Goal: Task Accomplishment & Management: Use online tool/utility

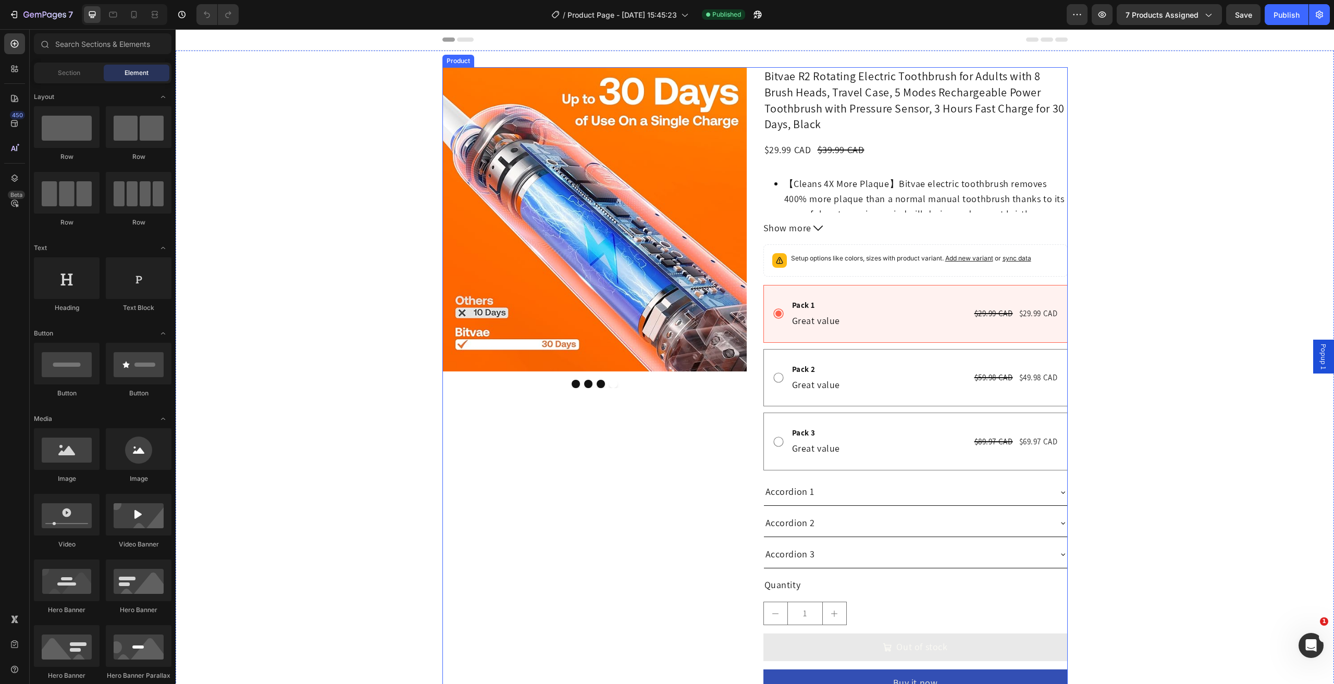
click at [759, 153] on div "Product Images Bitvae R2 Rotating Electric Toothbrush for Adults with 8 Brush H…" at bounding box center [754, 386] width 625 height 638
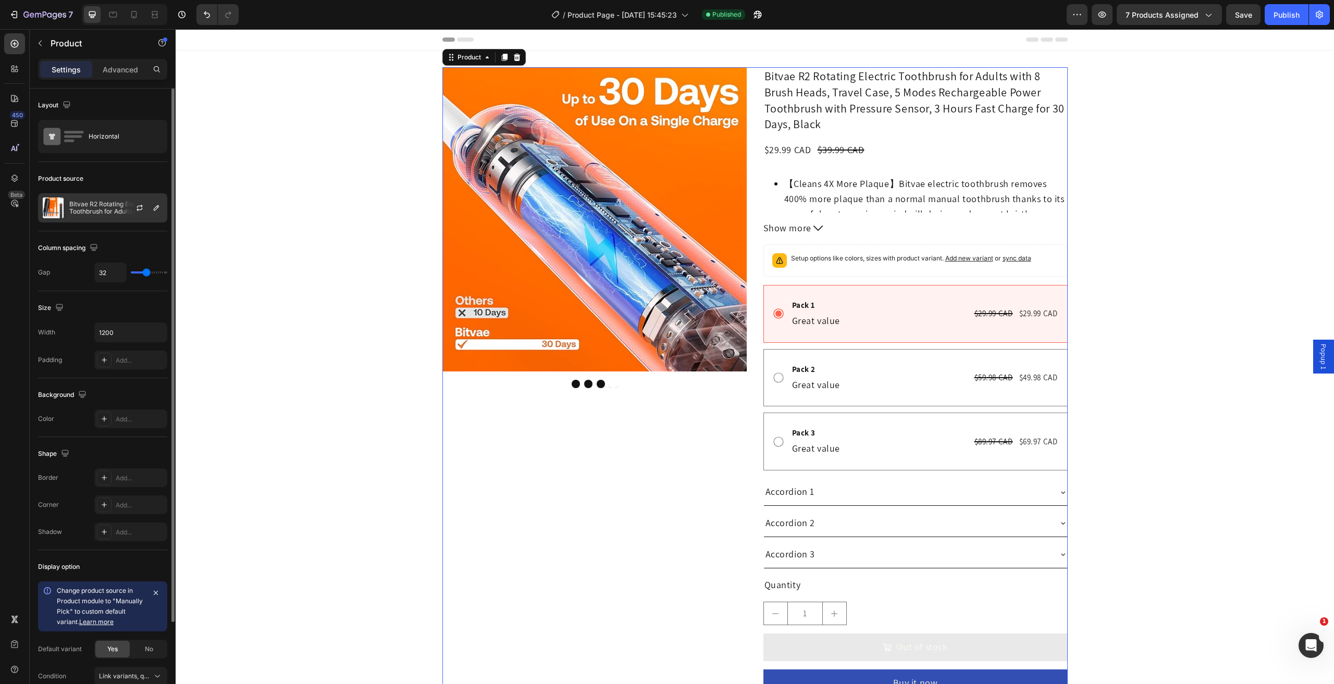
click at [89, 219] on div "Bitvae R2 Rotating Electric Toothbrush for Adults with 8 Brush Heads, Travel Ca…" at bounding box center [102, 207] width 129 height 29
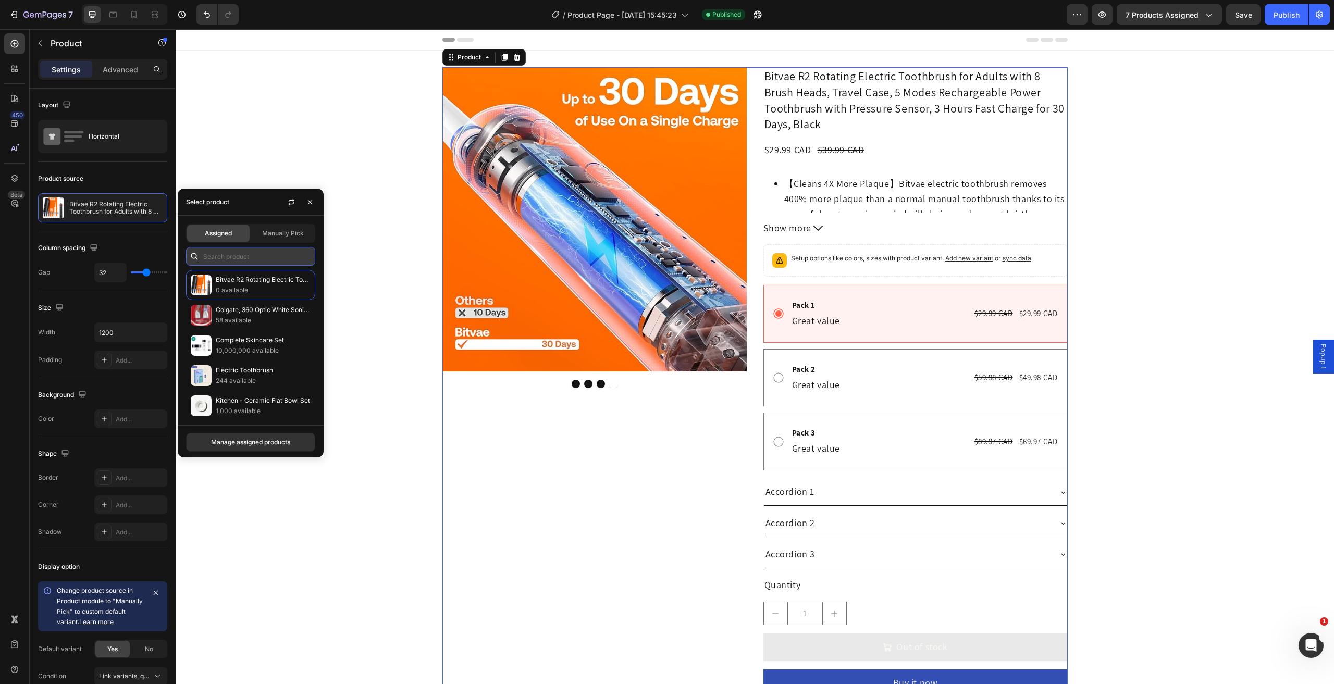
click at [239, 255] on input "text" at bounding box center [250, 256] width 129 height 19
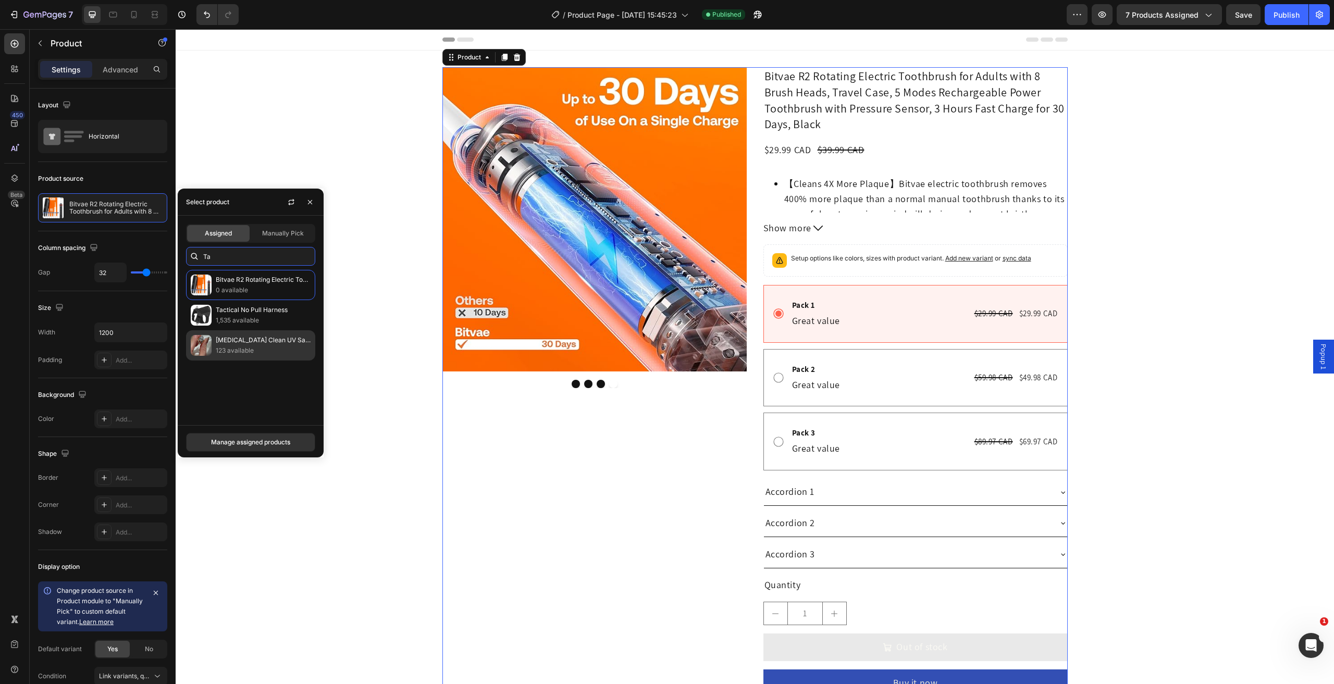
type input "Ta"
click at [267, 349] on p "123 available" at bounding box center [263, 351] width 95 height 10
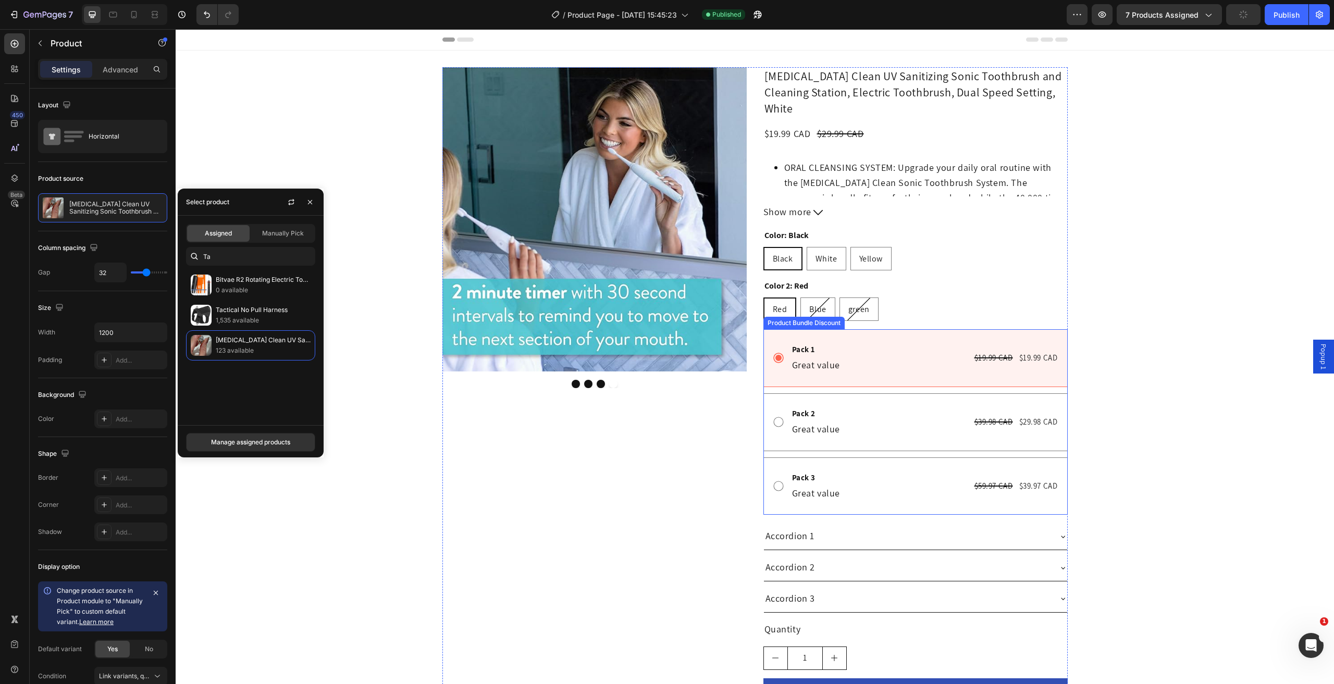
click at [767, 369] on div "Pack 1 Text Block Great value Text Block $19.99 CAD Product Price Product Price…" at bounding box center [915, 358] width 304 height 58
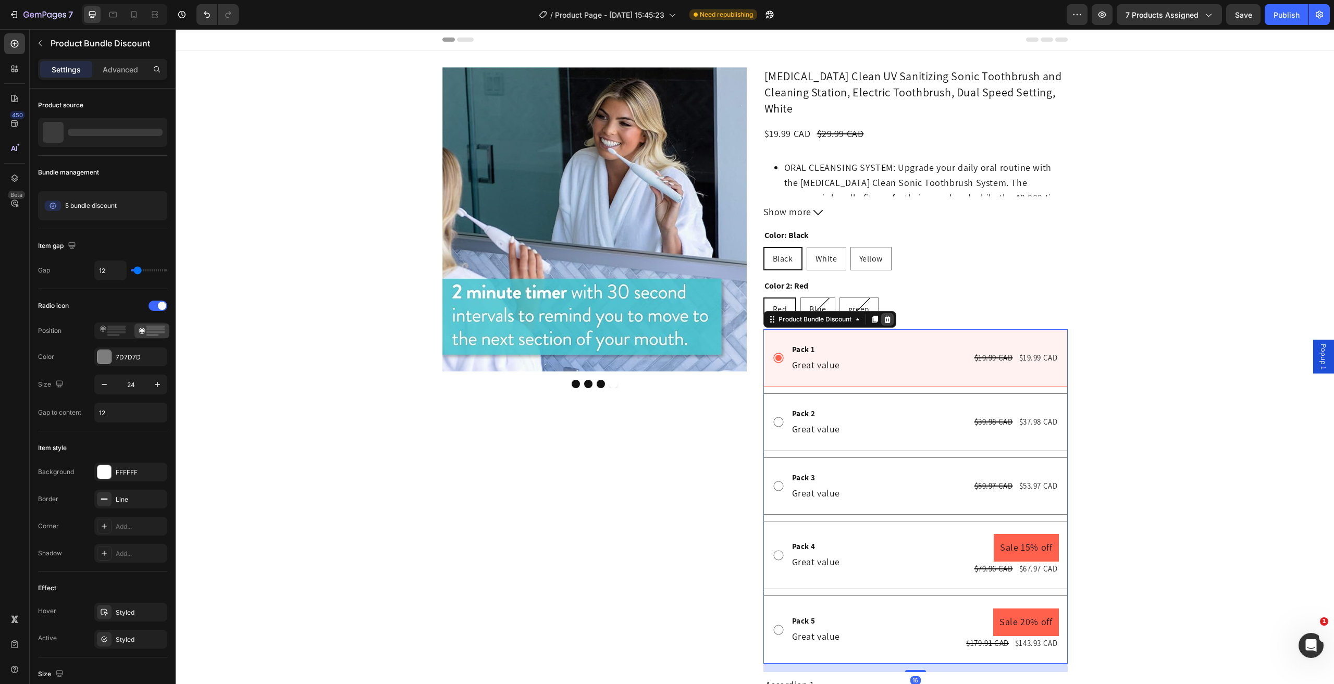
click at [883, 315] on icon at bounding box center [887, 319] width 8 height 8
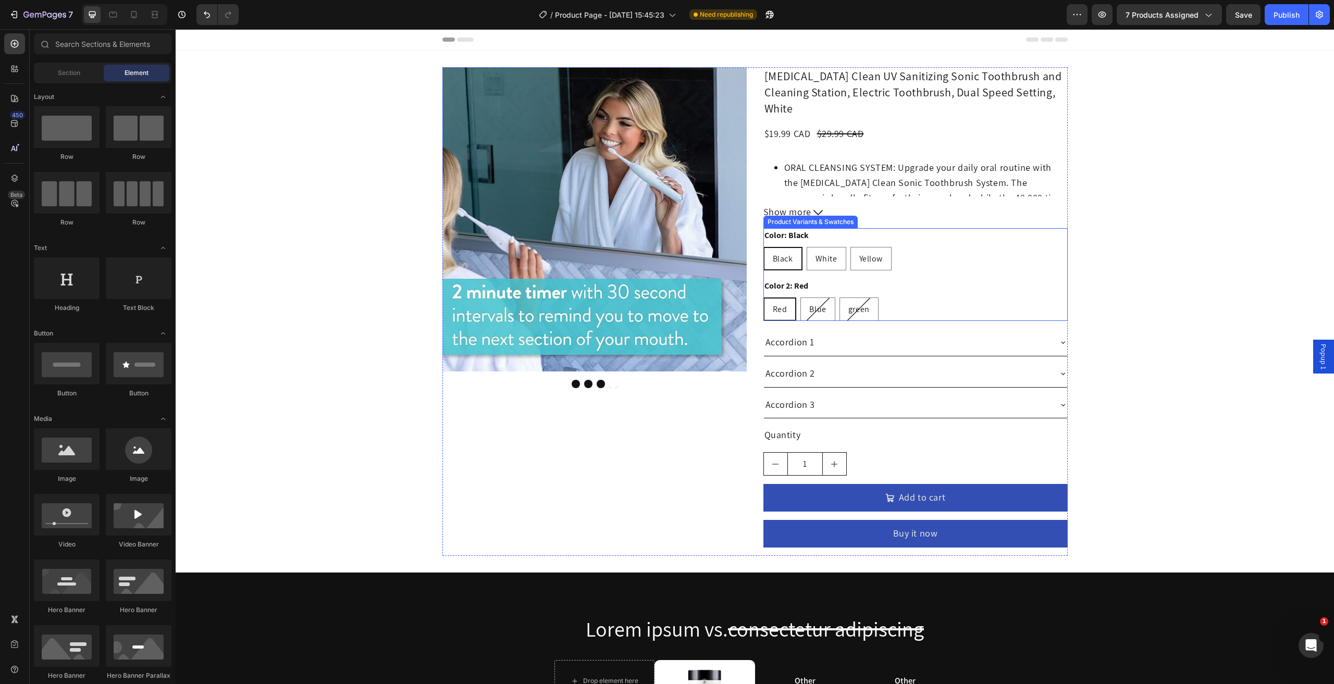
click at [916, 250] on div "Black Black Black White White White Yellow Yellow Yellow" at bounding box center [915, 258] width 304 height 23
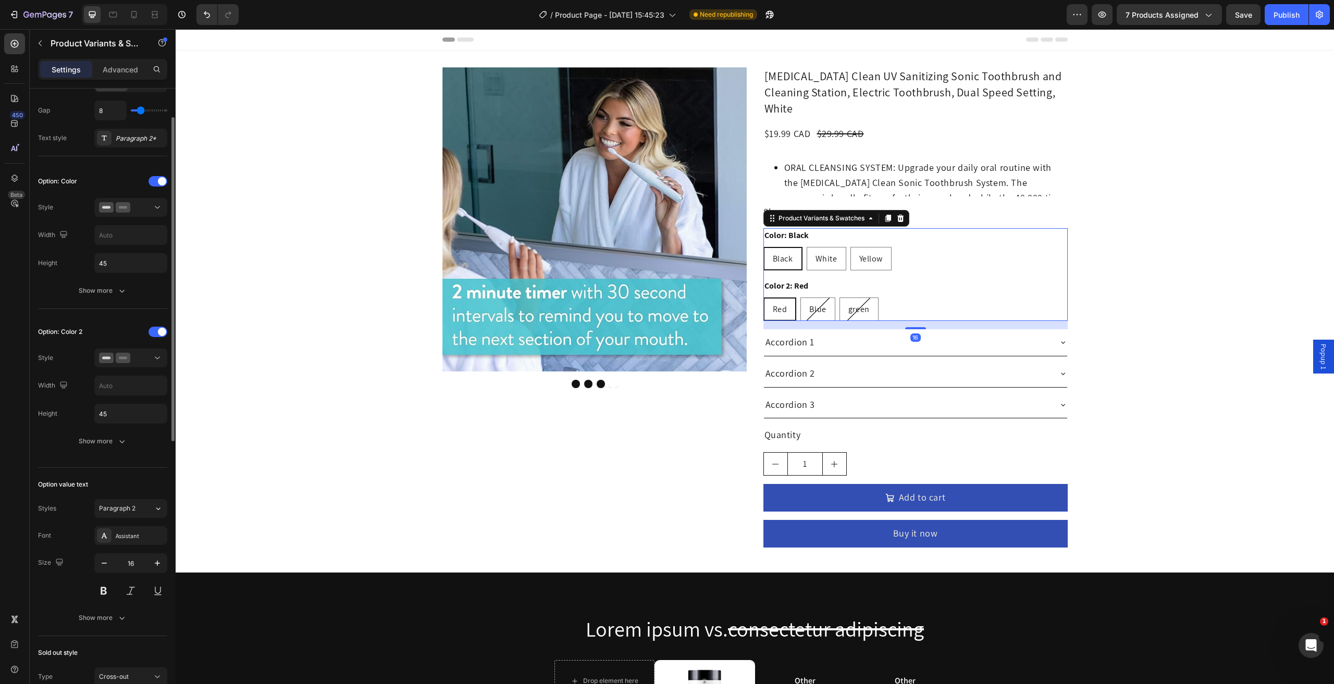
scroll to position [156, 0]
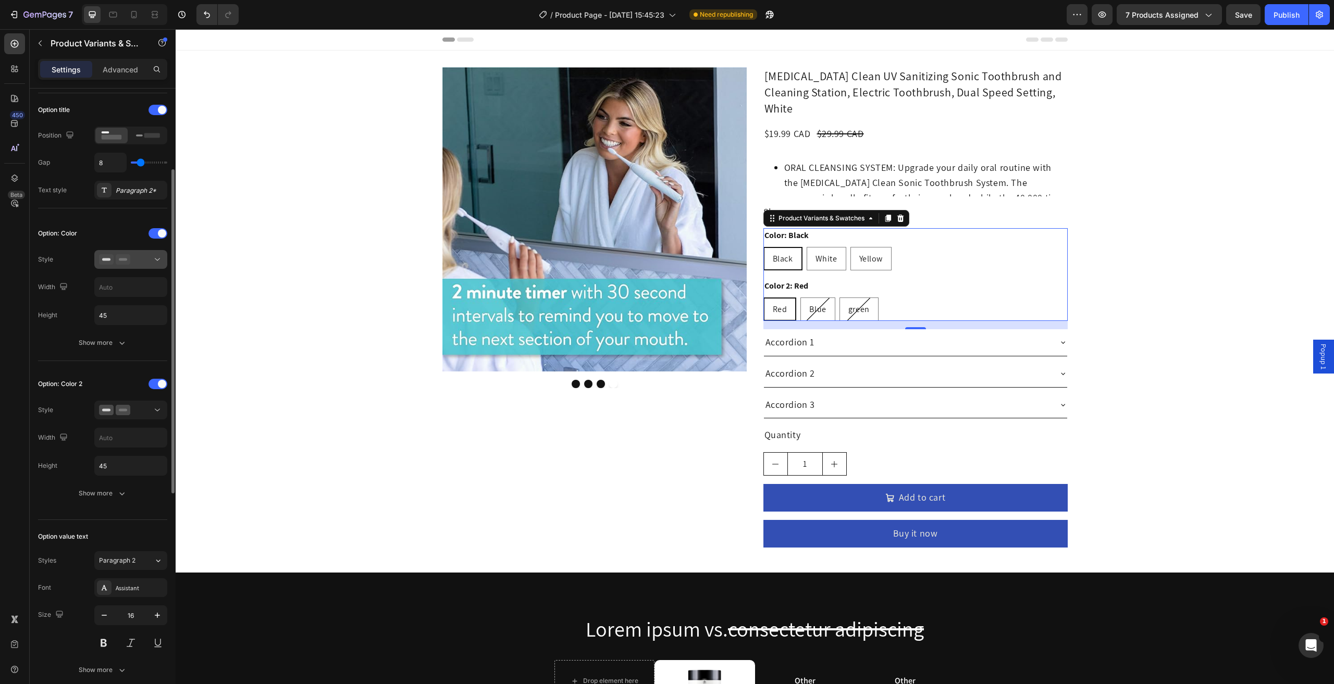
click at [122, 254] on icon at bounding box center [114, 259] width 31 height 10
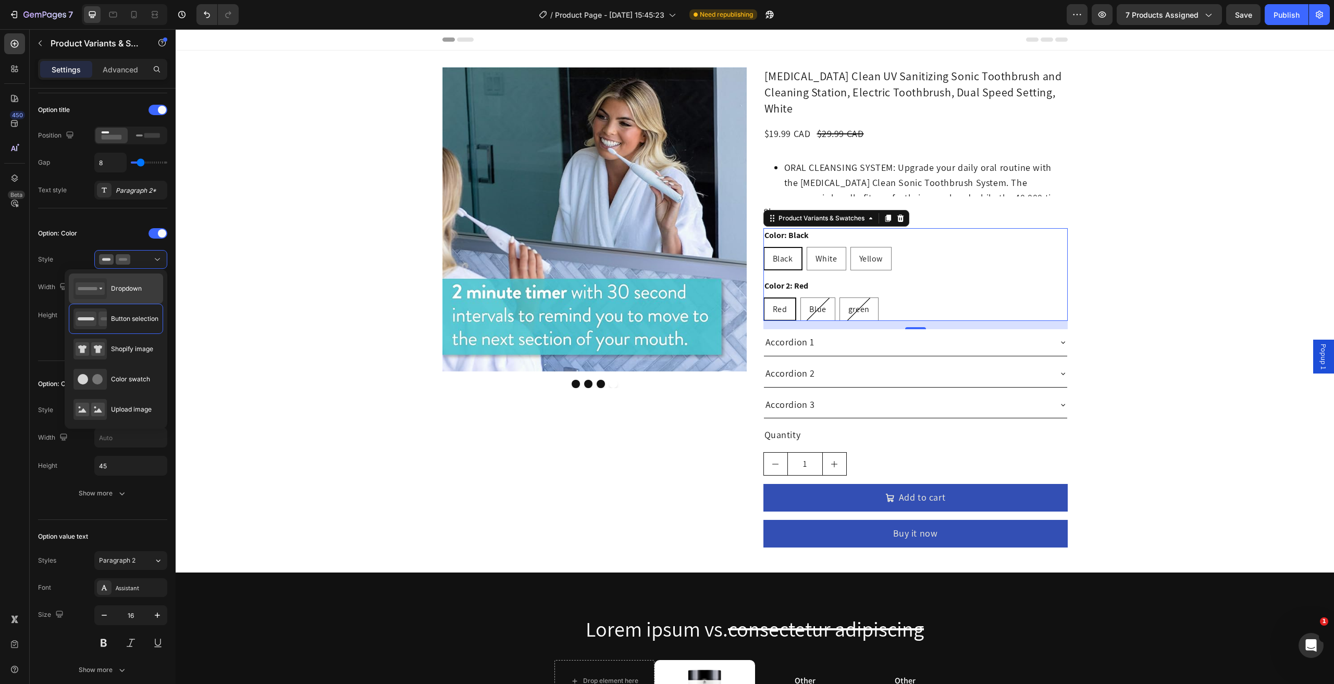
click at [121, 289] on span "Dropdown" at bounding box center [126, 288] width 31 height 9
type input "100%"
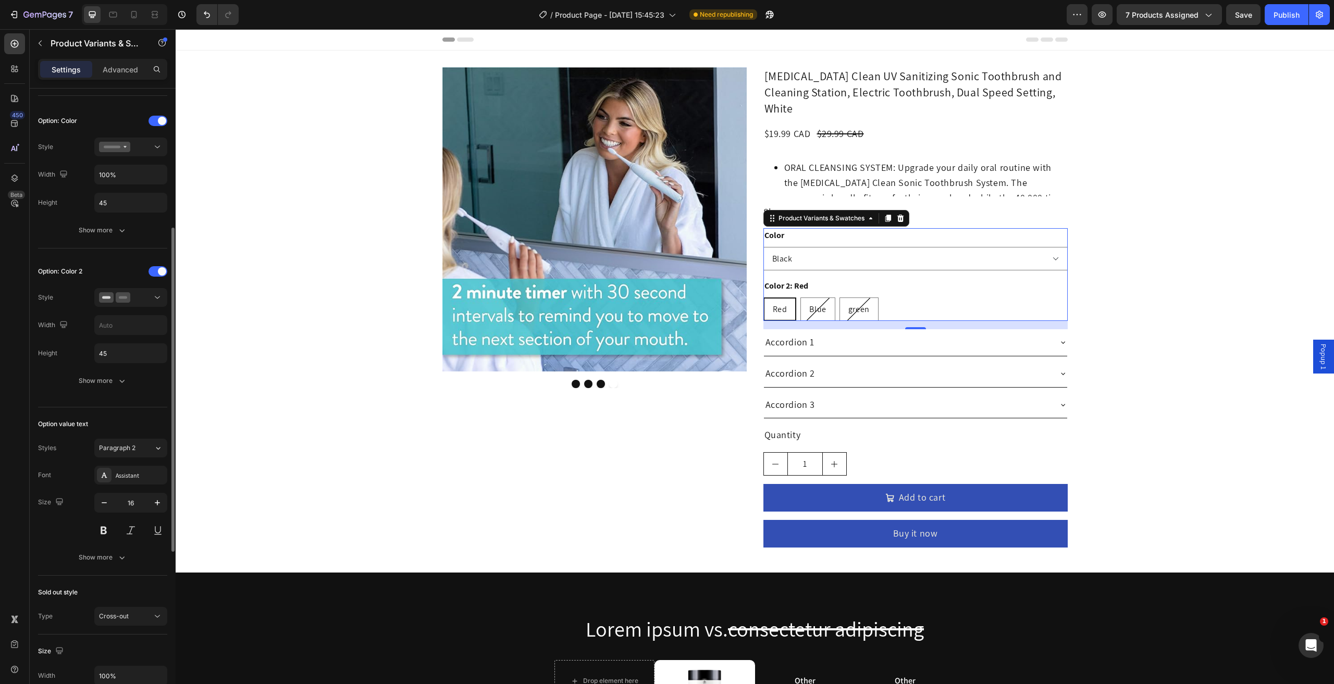
scroll to position [113, 0]
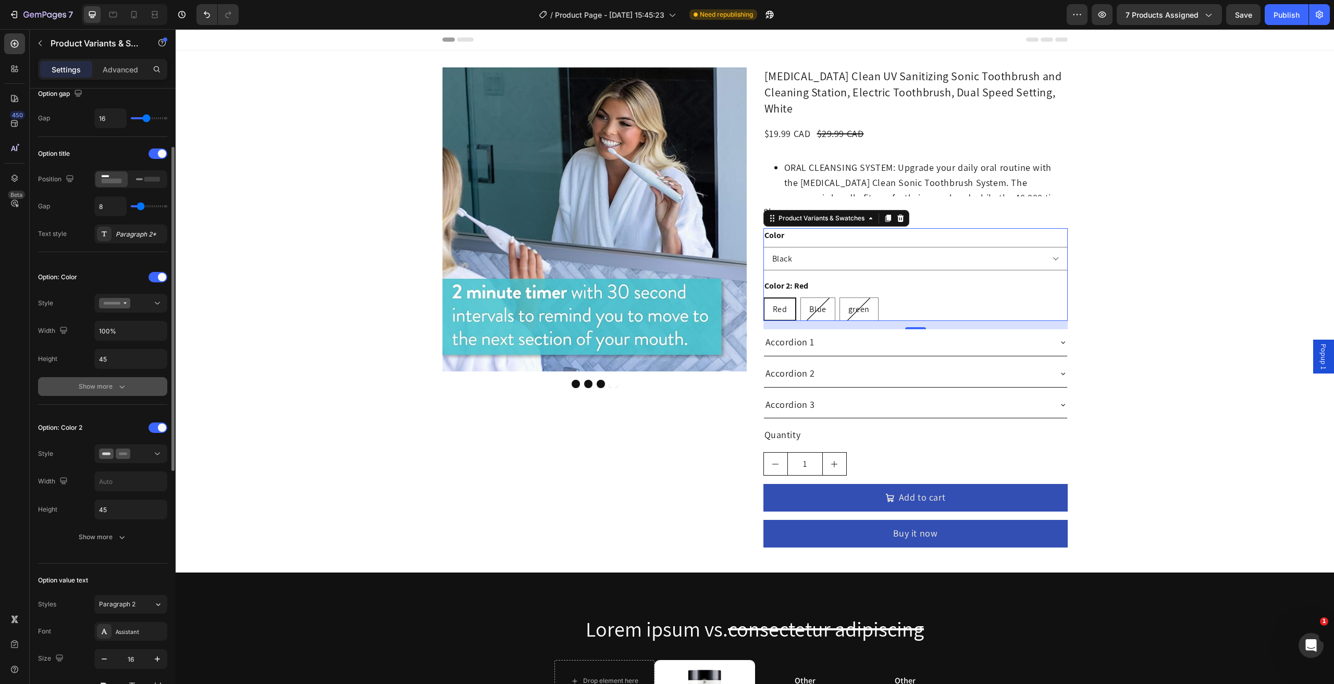
drag, startPoint x: 107, startPoint y: 400, endPoint x: 100, endPoint y: 387, distance: 14.5
click at [106, 399] on div "Option: Color Style Width 100% Height 45 Show more" at bounding box center [102, 333] width 129 height 144
click at [99, 387] on div "Show more" at bounding box center [103, 386] width 48 height 10
click at [131, 314] on div "Option: Color Style Width 100% Height 45 Background FFFFFF Text color 121212 Bo…" at bounding box center [102, 414] width 129 height 290
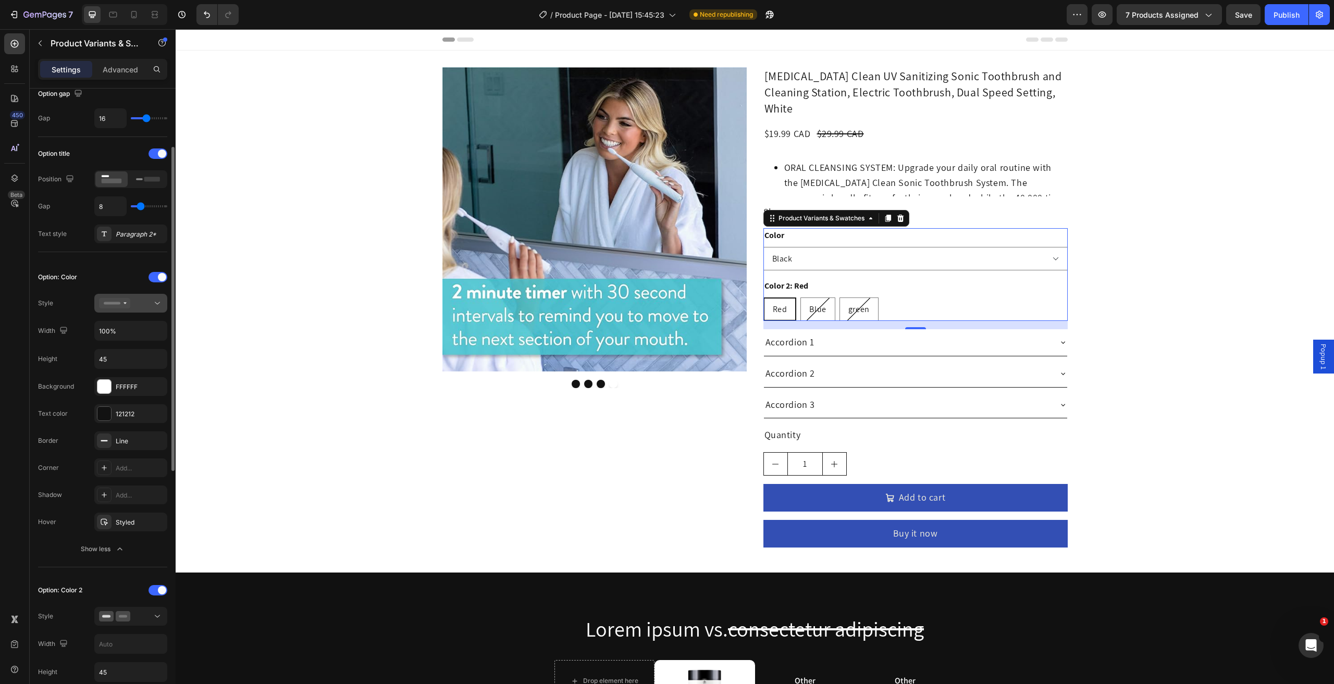
click at [138, 303] on div at bounding box center [131, 303] width 64 height 10
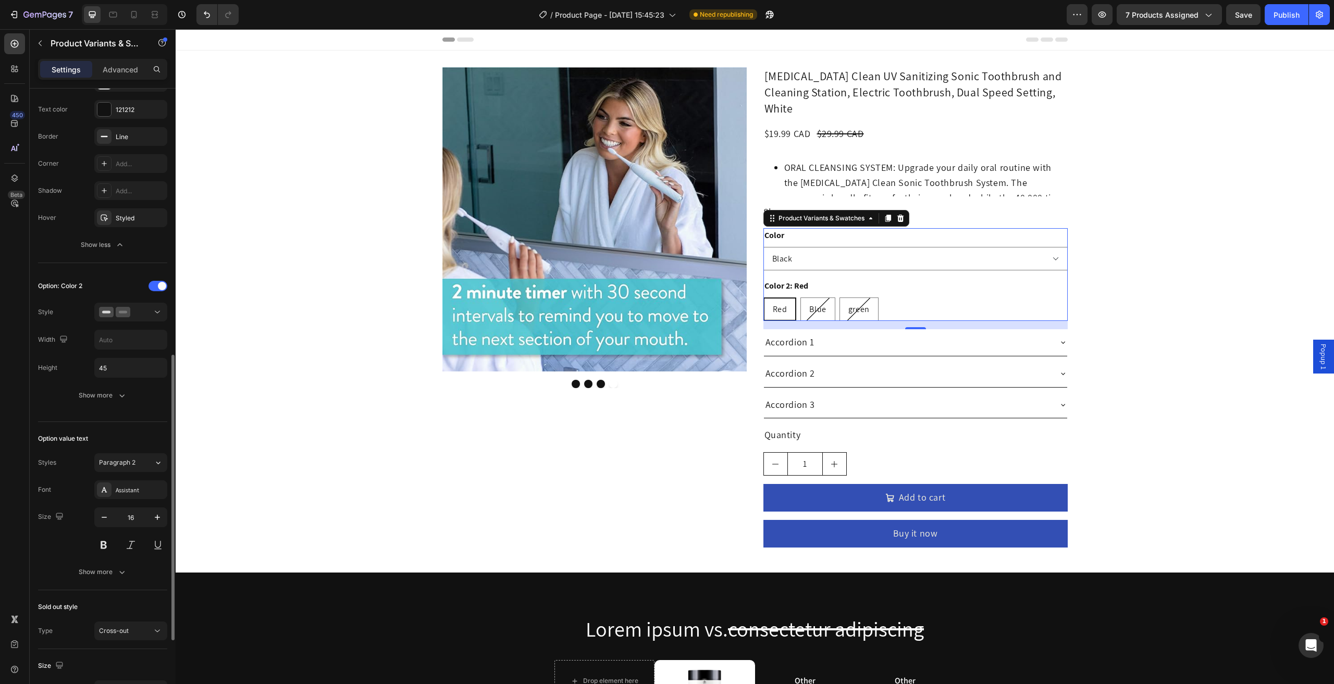
scroll to position [469, 0]
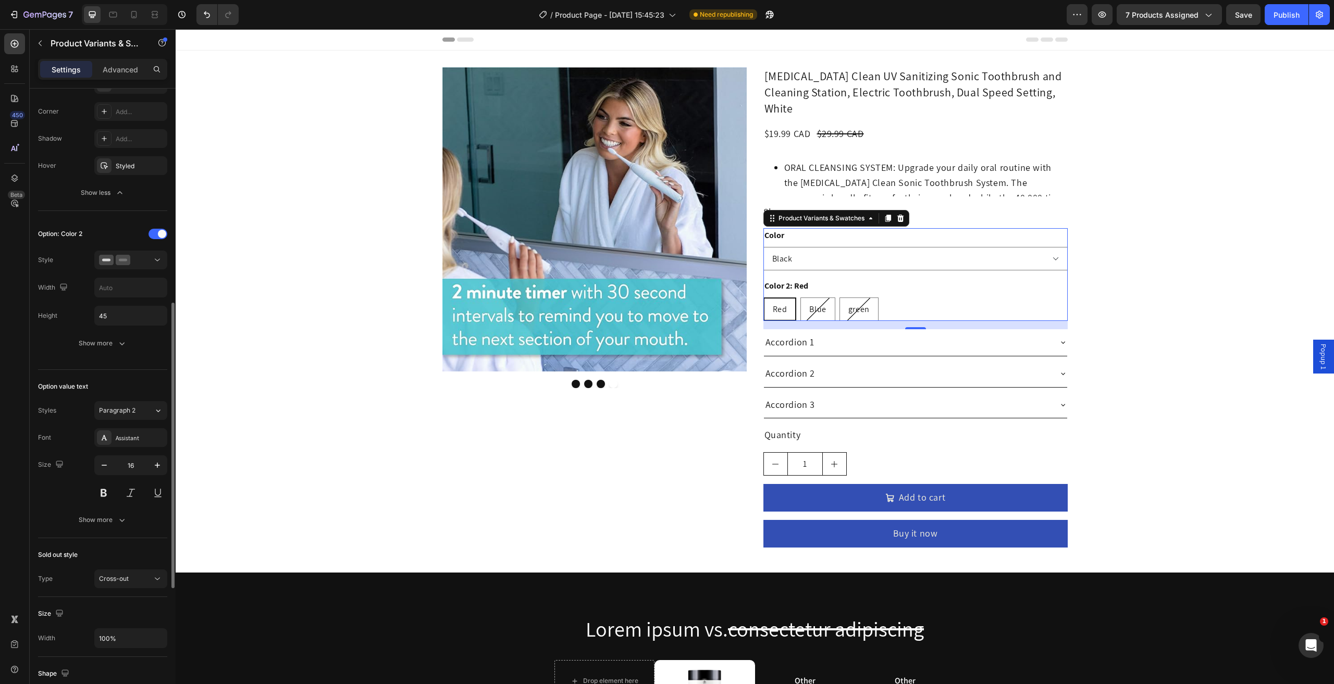
click at [117, 519] on icon "button" at bounding box center [122, 520] width 10 height 10
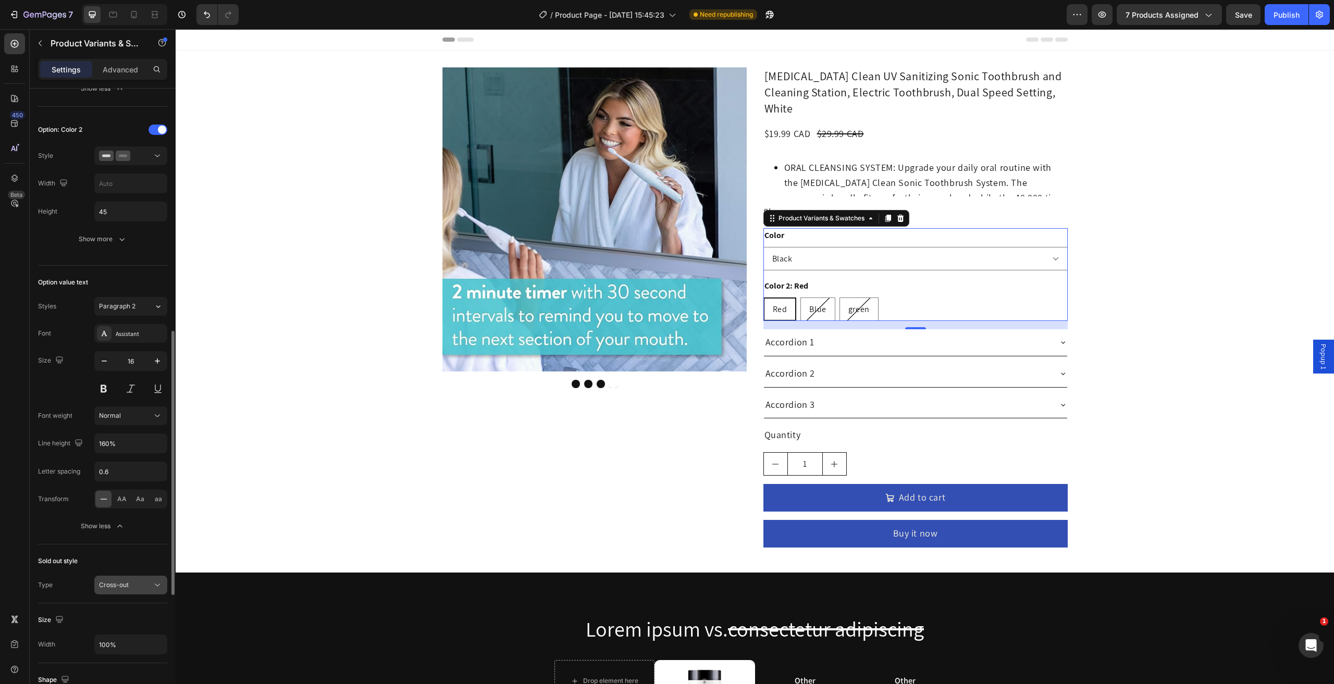
click at [122, 576] on button "Cross-out" at bounding box center [130, 585] width 73 height 19
click at [120, 576] on button "Cross-out" at bounding box center [130, 585] width 73 height 19
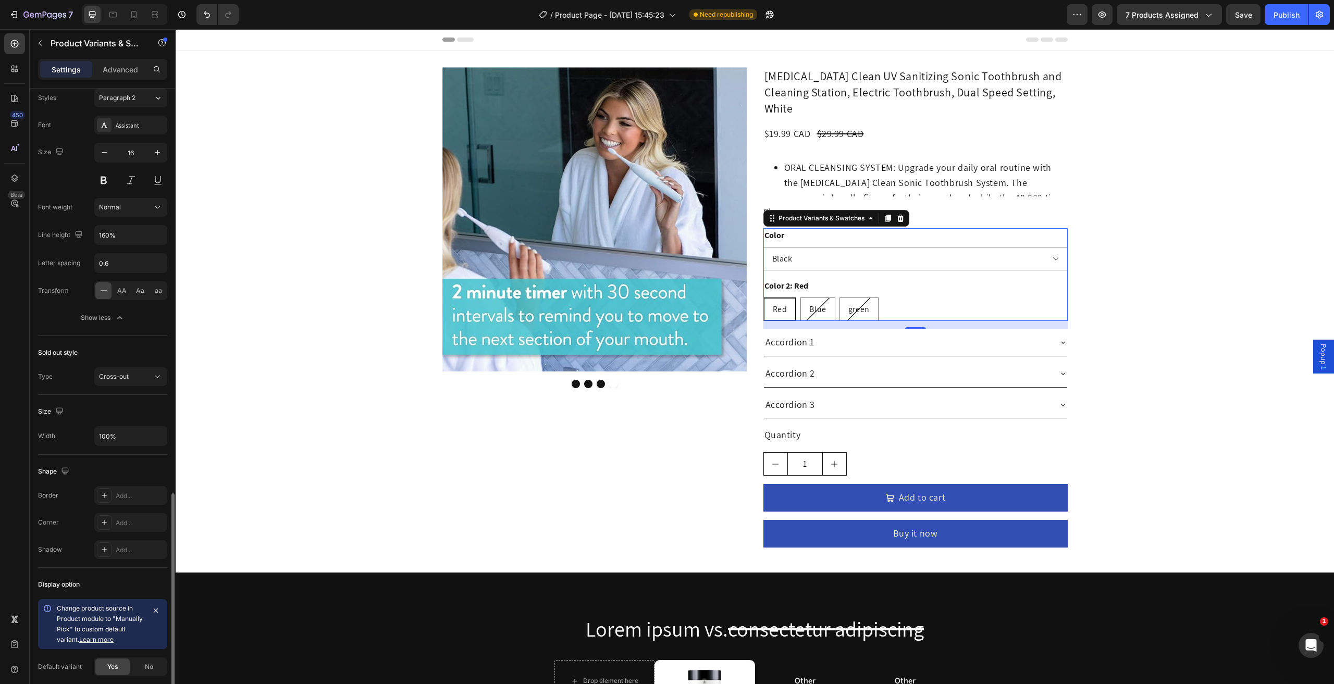
scroll to position [854, 0]
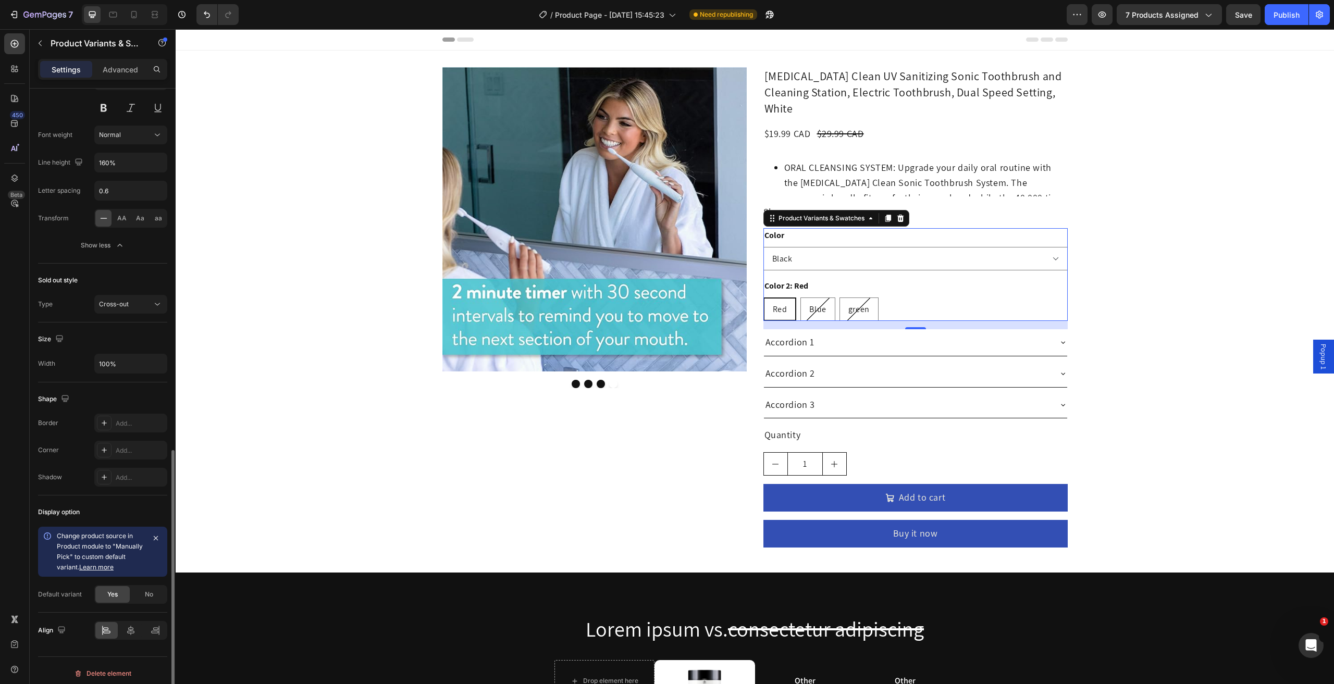
click at [128, 592] on div "Yes" at bounding box center [112, 594] width 34 height 17
click at [139, 591] on div "No" at bounding box center [149, 594] width 34 height 17
radio input "false"
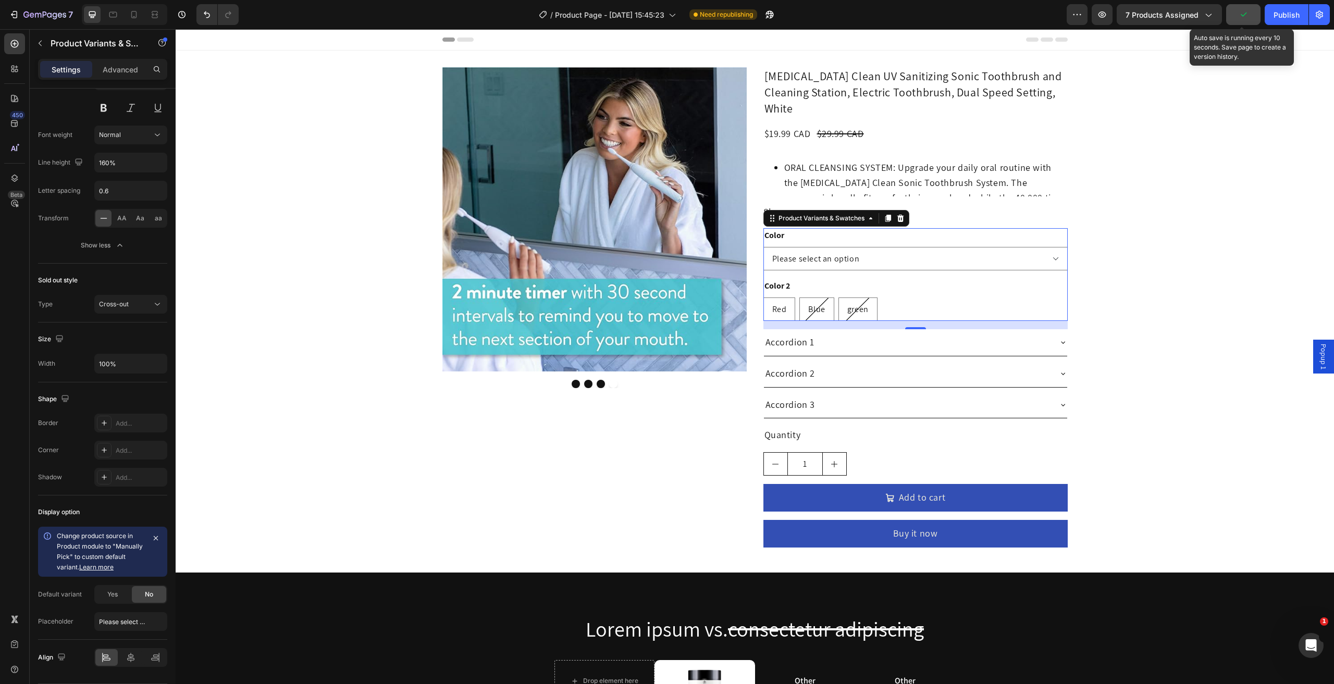
click at [1243, 19] on icon "button" at bounding box center [1243, 14] width 10 height 10
click at [1105, 22] on button "button" at bounding box center [1102, 14] width 21 height 21
click at [857, 228] on div "Color Please select an option Black White Yellow" at bounding box center [915, 249] width 304 height 42
click at [16, 213] on div "Beta" at bounding box center [14, 203] width 21 height 21
select select "Black"
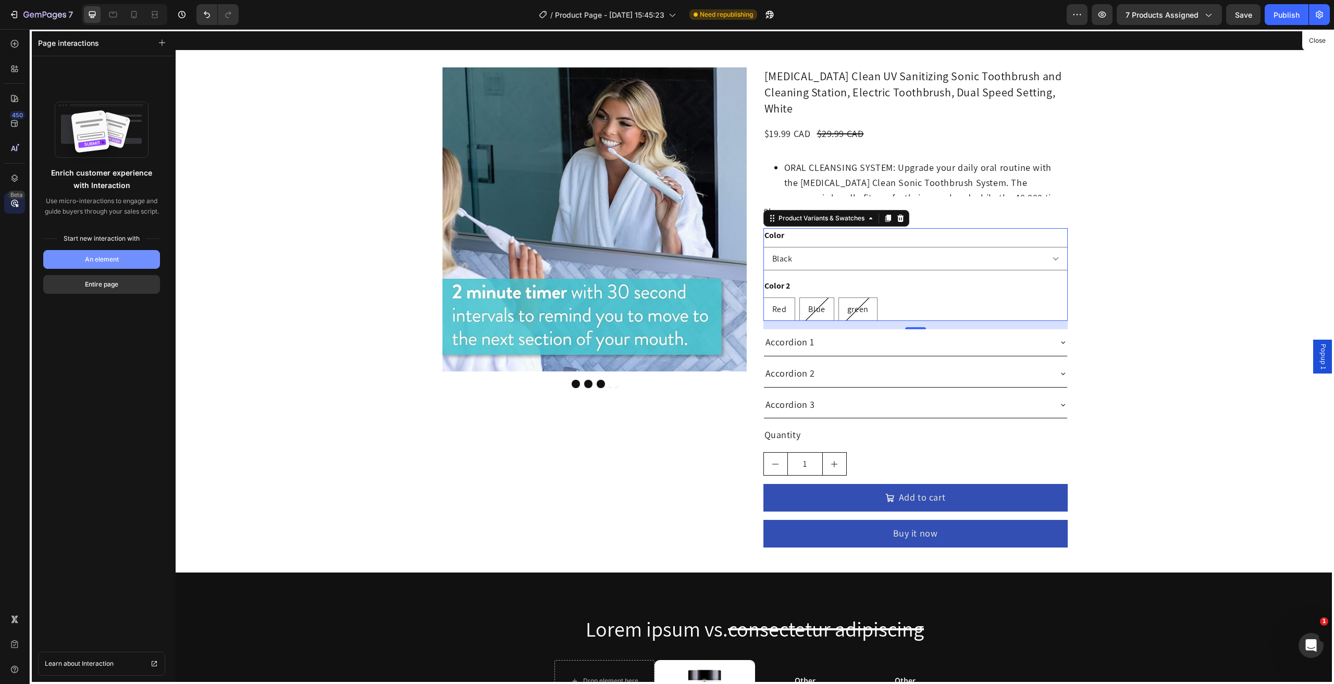
drag, startPoint x: 93, startPoint y: 266, endPoint x: 282, endPoint y: 184, distance: 206.3
click at [93, 266] on button "An element" at bounding box center [101, 259] width 117 height 19
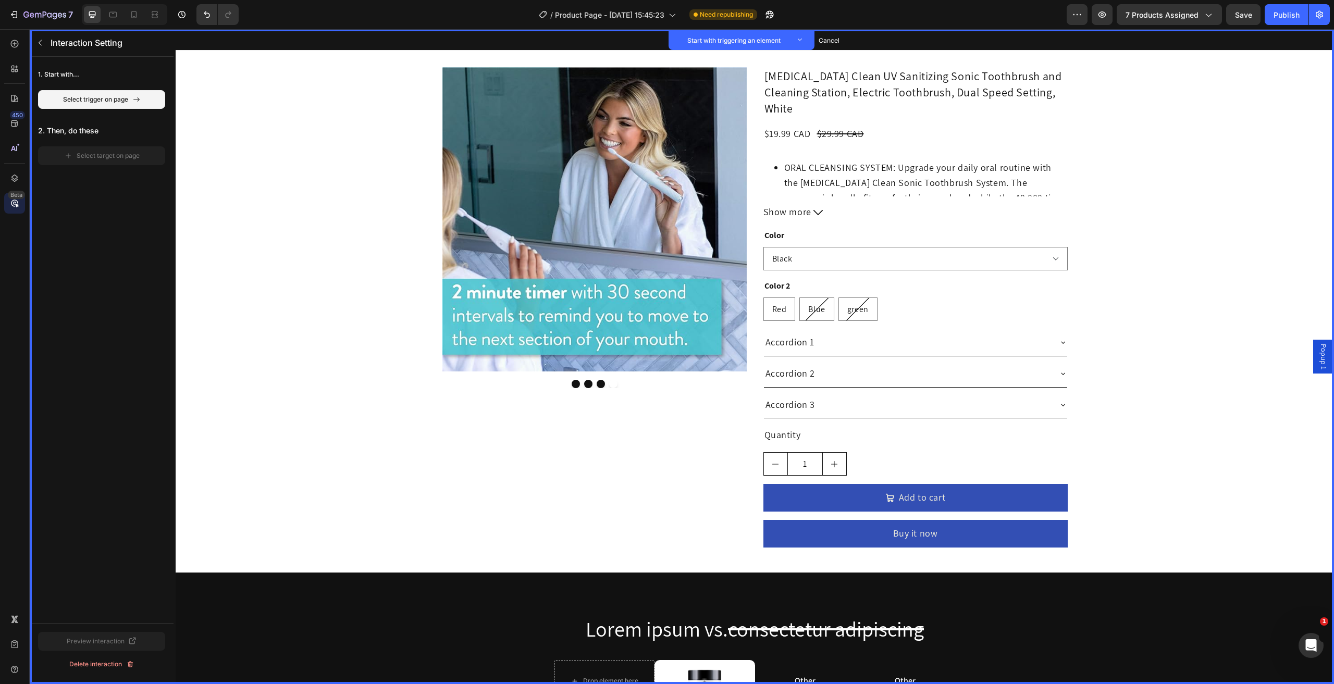
click at [137, 110] on div "1. Start with... Select trigger on page 2. Then, do these Select target on page" at bounding box center [102, 115] width 144 height 117
click at [133, 105] on button "Cancel select trigger" at bounding box center [101, 99] width 127 height 19
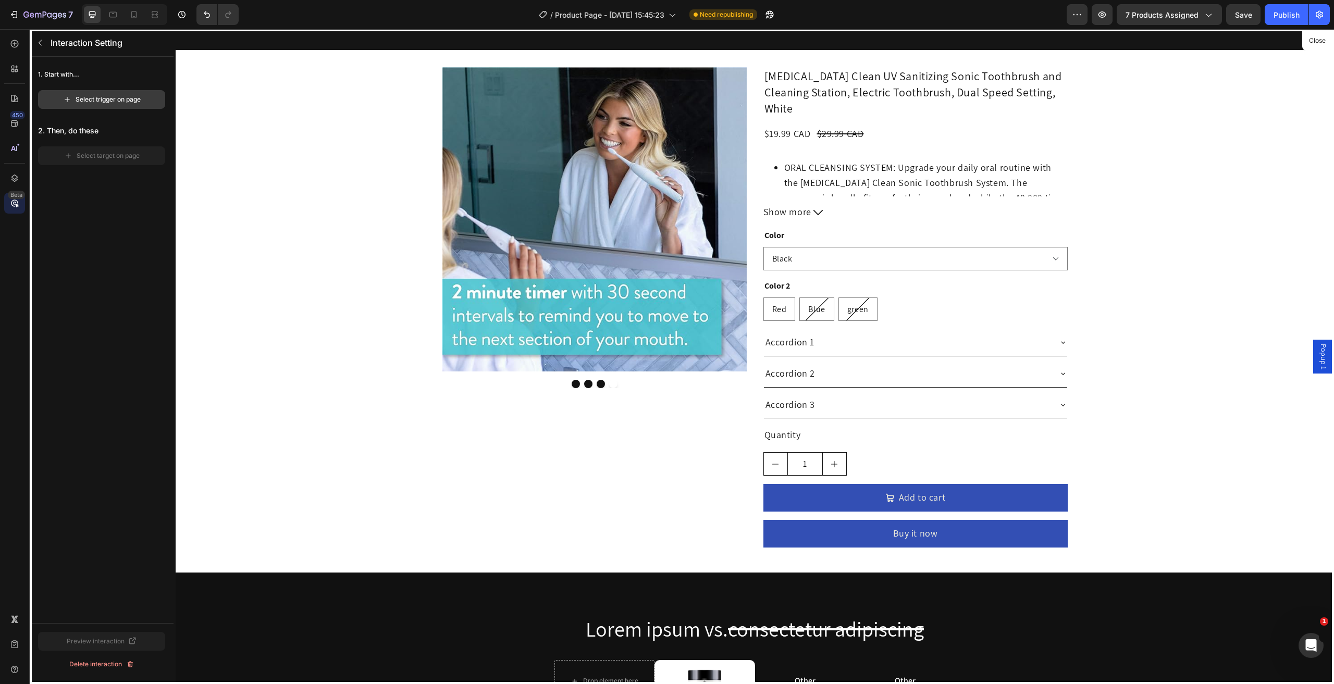
click at [104, 95] on div "Select trigger on page" at bounding box center [102, 99] width 78 height 9
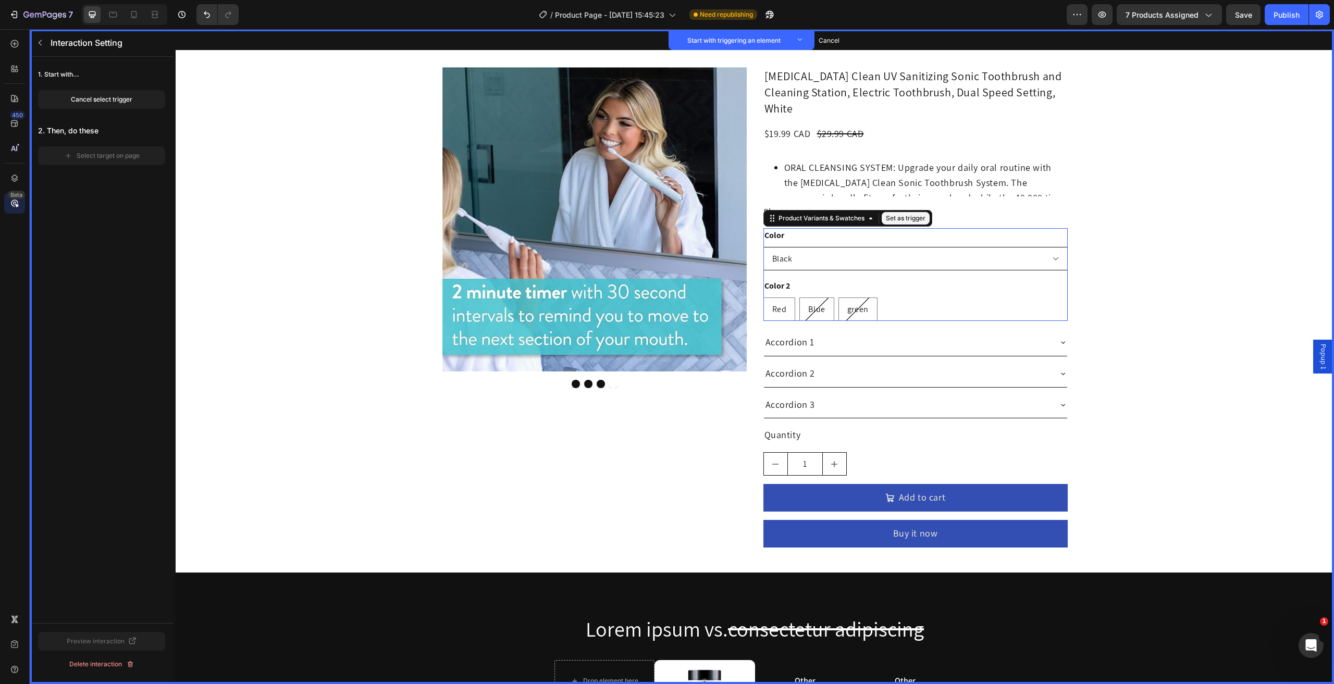
click at [843, 247] on select "Please select an option Black White Yellow" at bounding box center [915, 258] width 304 height 23
drag, startPoint x: 888, startPoint y: 205, endPoint x: 737, endPoint y: 215, distance: 151.5
click at [888, 212] on button "Set as trigger" at bounding box center [906, 218] width 48 height 13
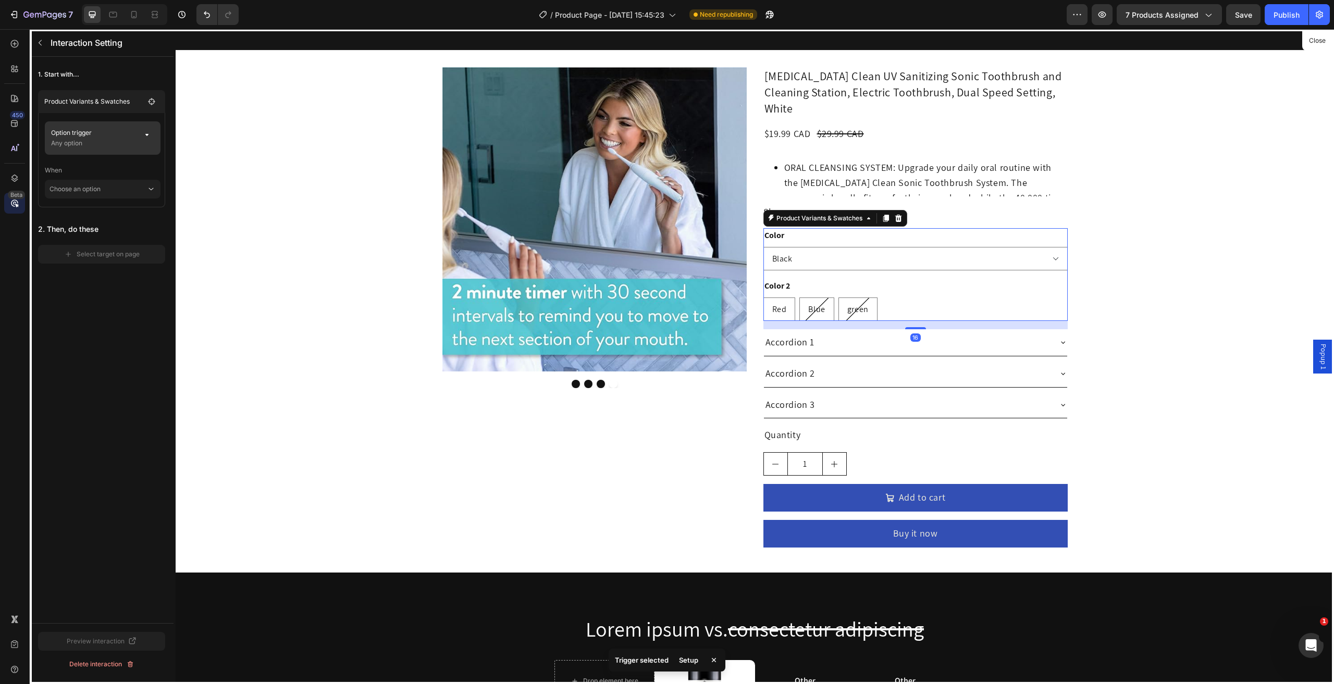
click at [105, 144] on p "Any option" at bounding box center [93, 143] width 84 height 10
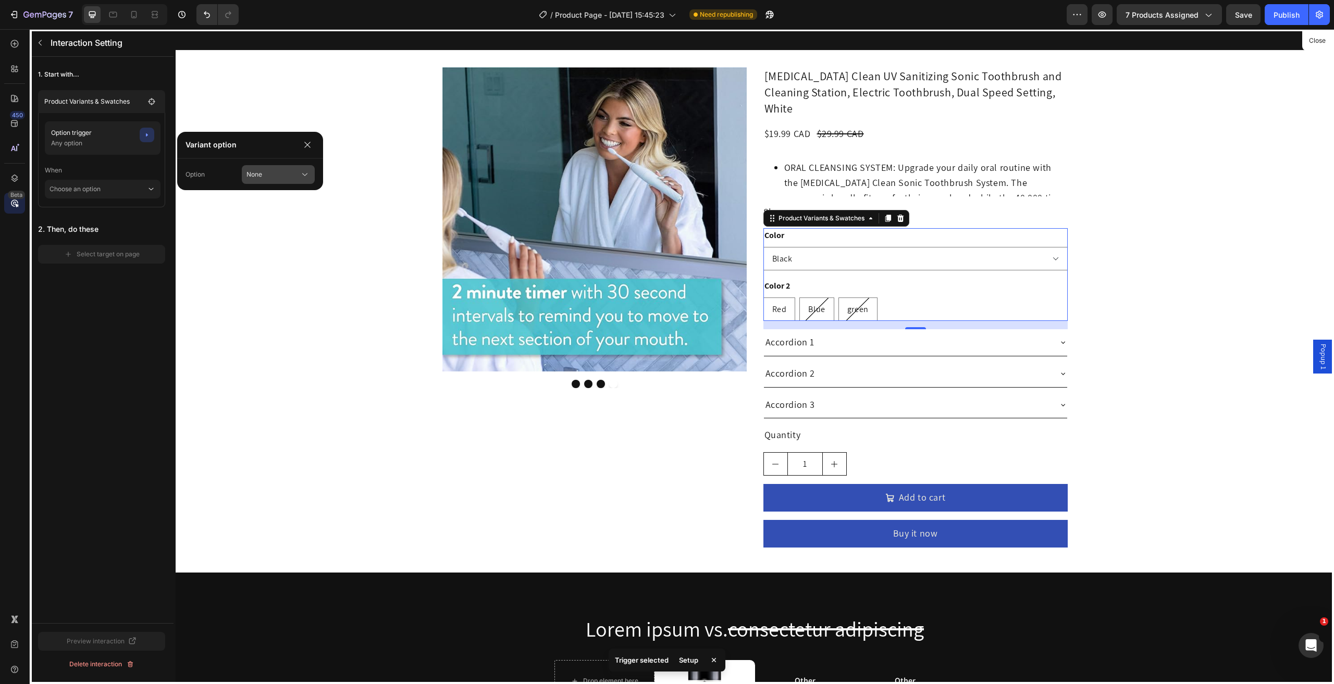
click at [272, 174] on div "None" at bounding box center [267, 174] width 41 height 9
click at [282, 200] on div "None" at bounding box center [286, 199] width 42 height 9
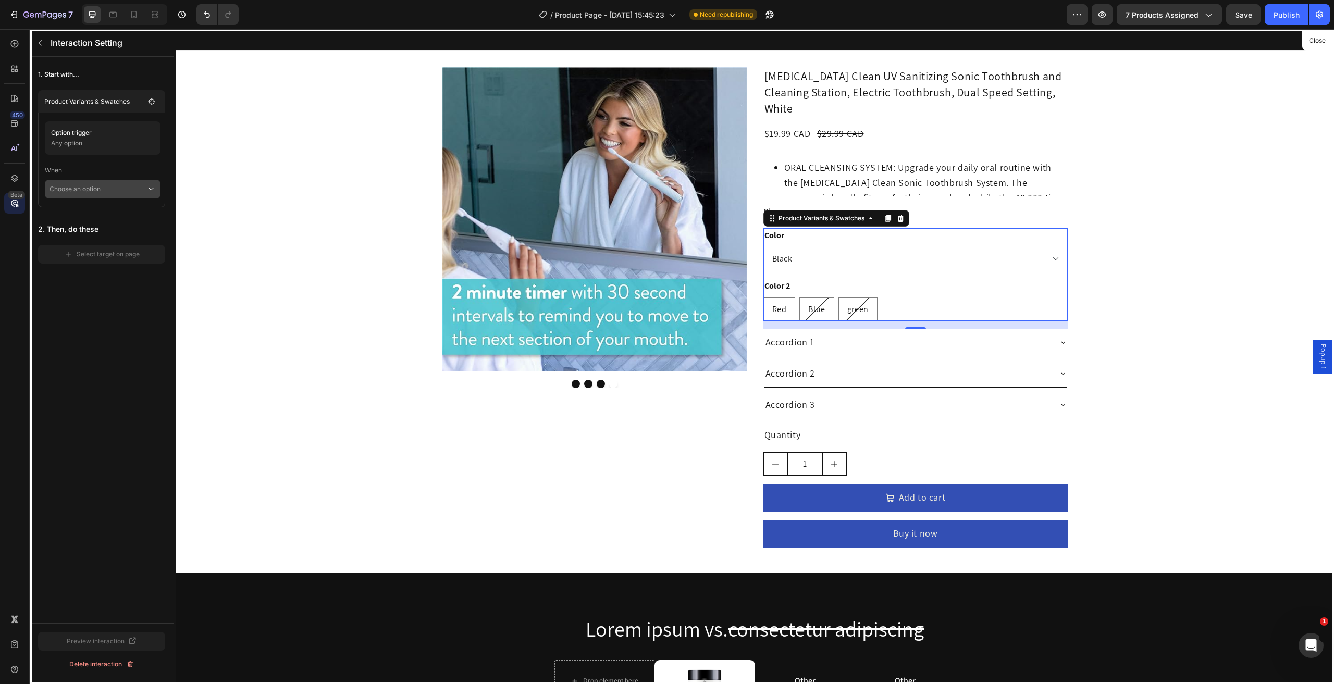
click at [95, 191] on p "Choose an option" at bounding box center [98, 189] width 97 height 19
click at [118, 227] on div "Click on element" at bounding box center [103, 237] width 106 height 20
click at [92, 270] on div "Select target on page" at bounding box center [102, 268] width 76 height 9
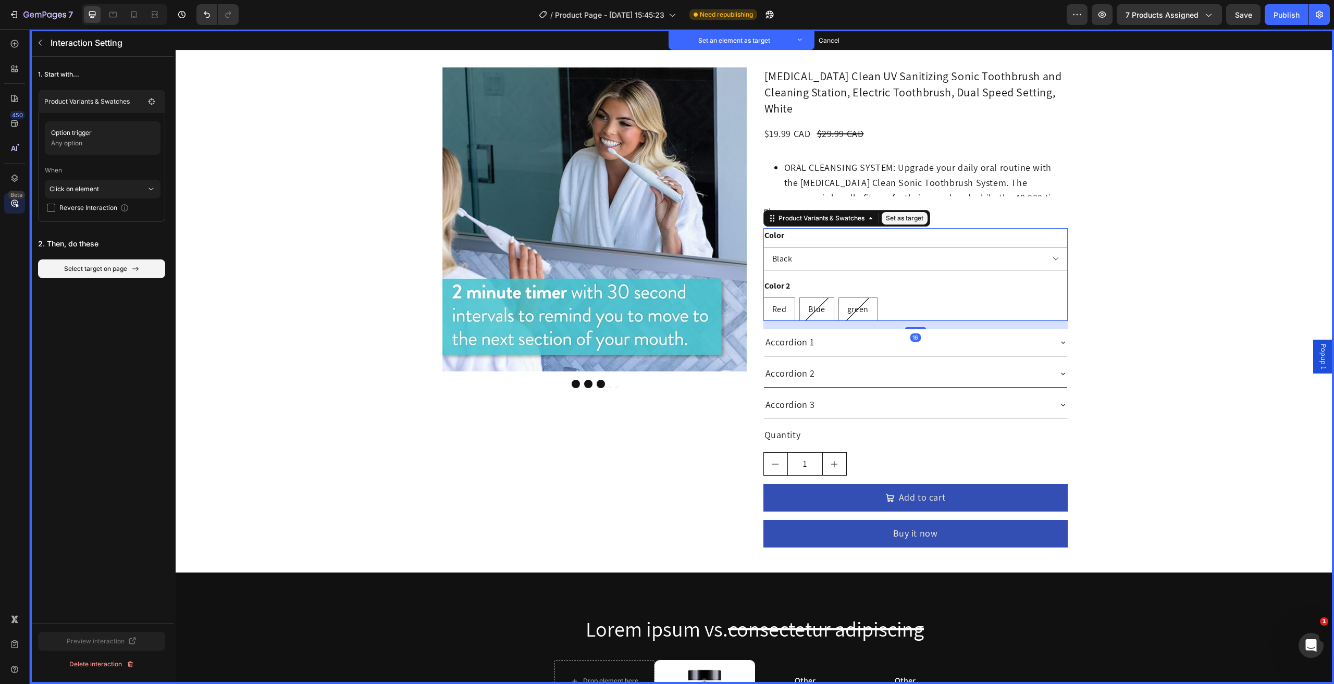
click at [862, 279] on div "Color 2 Red Red Red Blue Blue Blue green green green" at bounding box center [915, 300] width 304 height 42
click at [897, 210] on div "Product Variants & Swatches Set as target" at bounding box center [846, 218] width 167 height 17
click at [897, 212] on button "Set as target" at bounding box center [905, 218] width 46 height 13
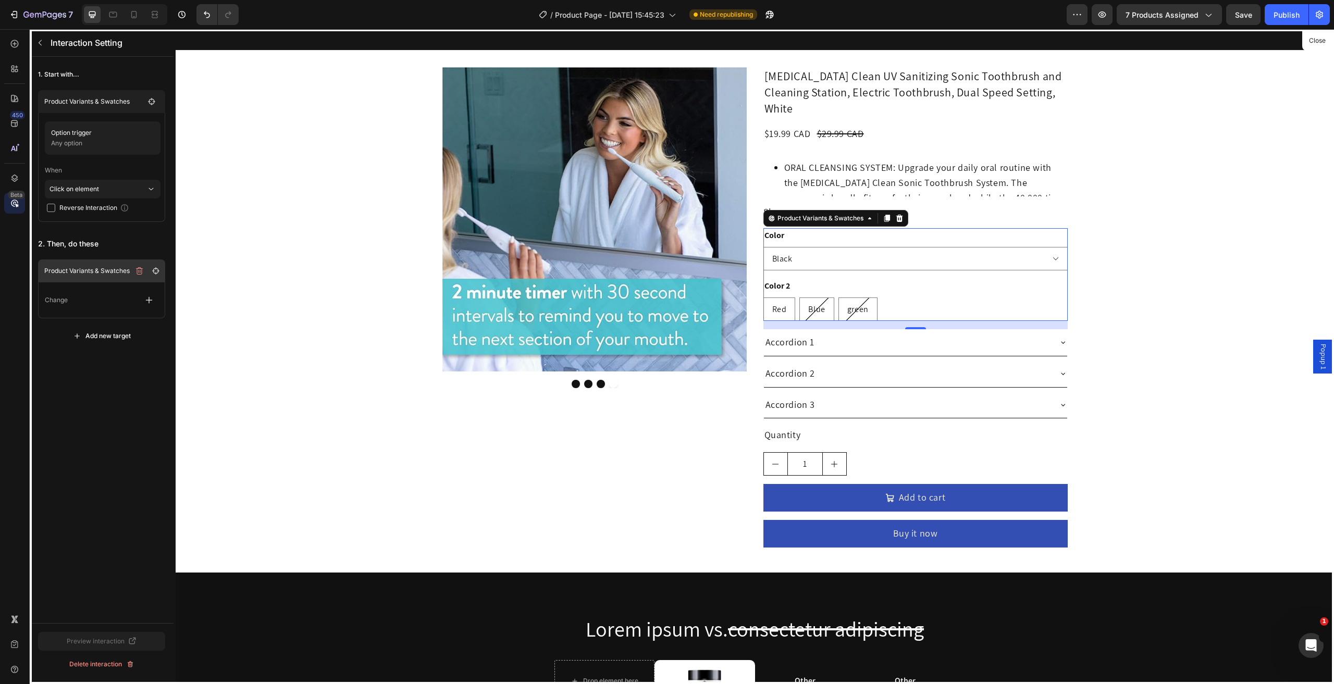
click at [93, 275] on p "Product Variants & Swatches" at bounding box center [86, 271] width 85 height 10
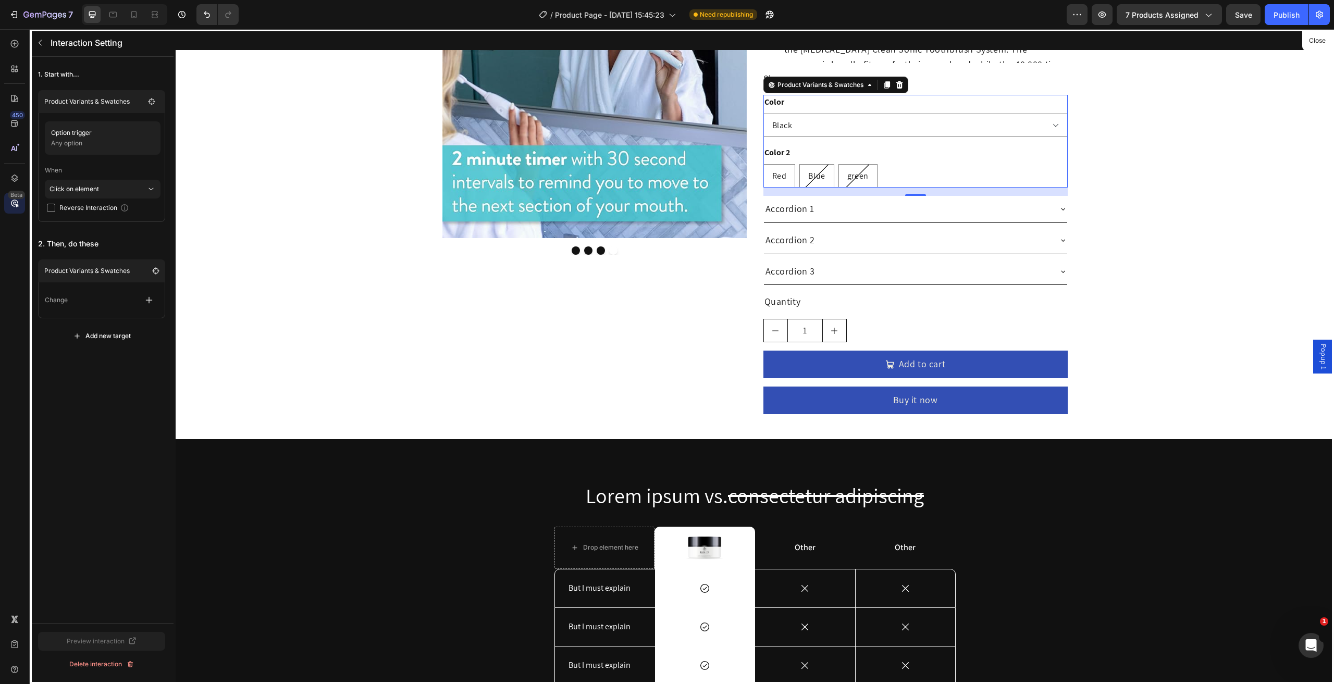
scroll to position [146, 0]
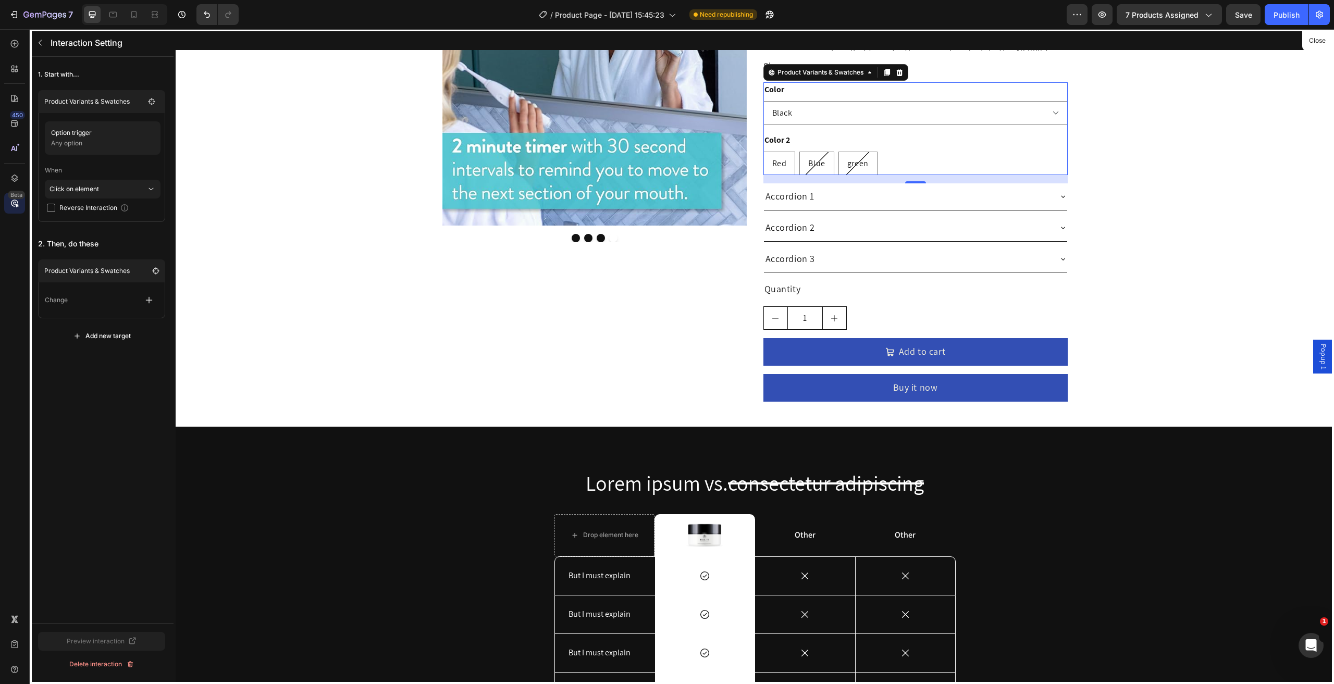
click at [102, 305] on div "Change" at bounding box center [102, 300] width 114 height 19
click at [144, 301] on icon "button" at bounding box center [149, 300] width 10 height 10
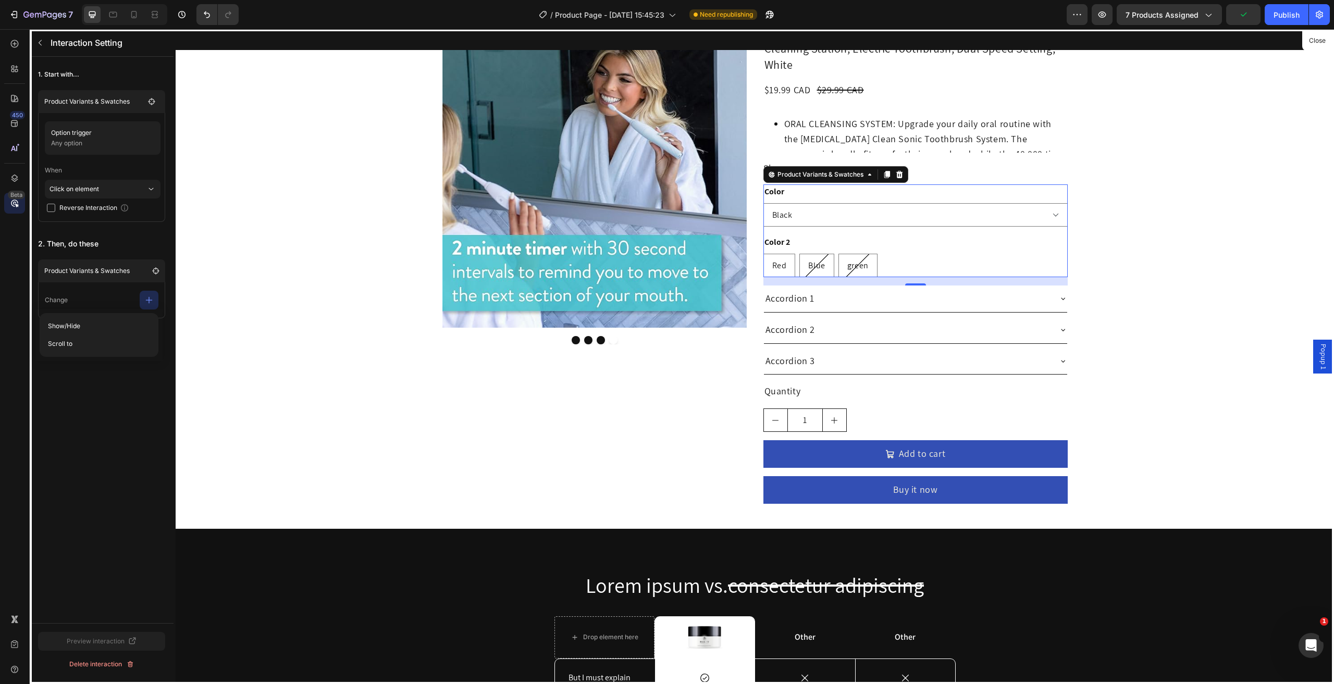
scroll to position [0, 0]
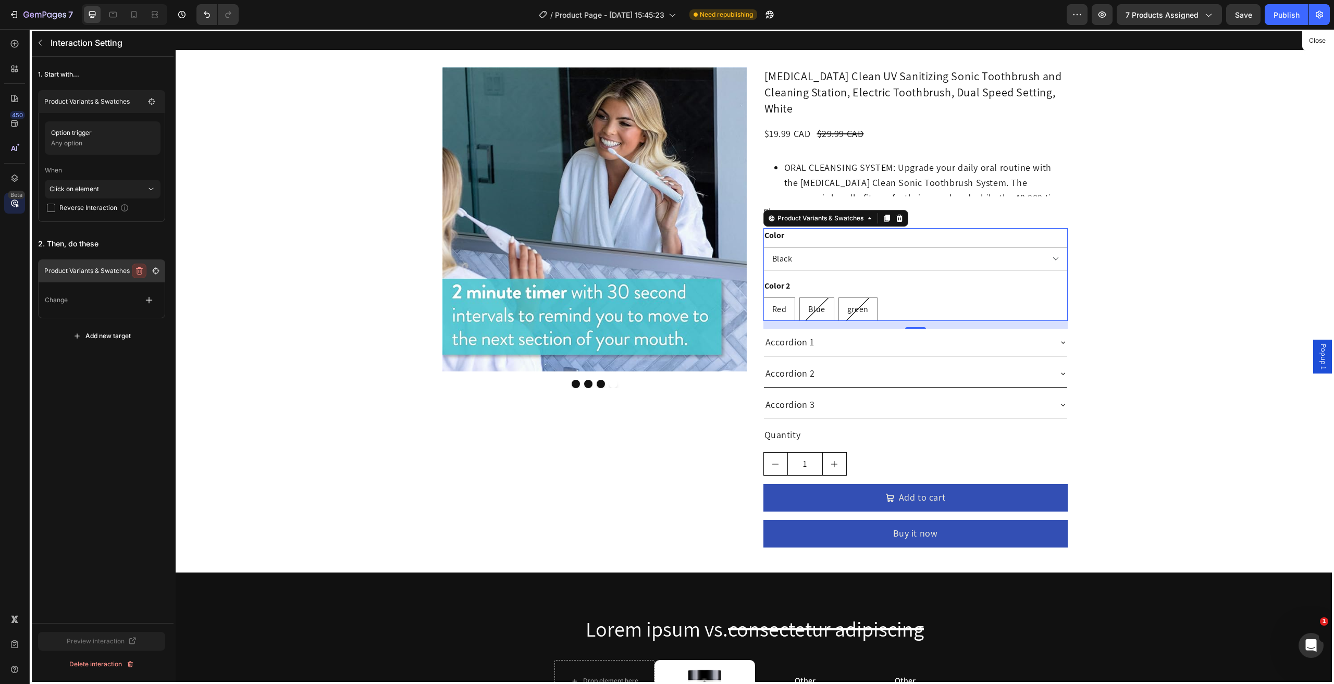
click at [142, 269] on icon "button" at bounding box center [139, 271] width 8 height 8
click at [150, 273] on div "Delete" at bounding box center [150, 270] width 19 height 9
click at [1312, 45] on button "Close" at bounding box center [1317, 40] width 26 height 15
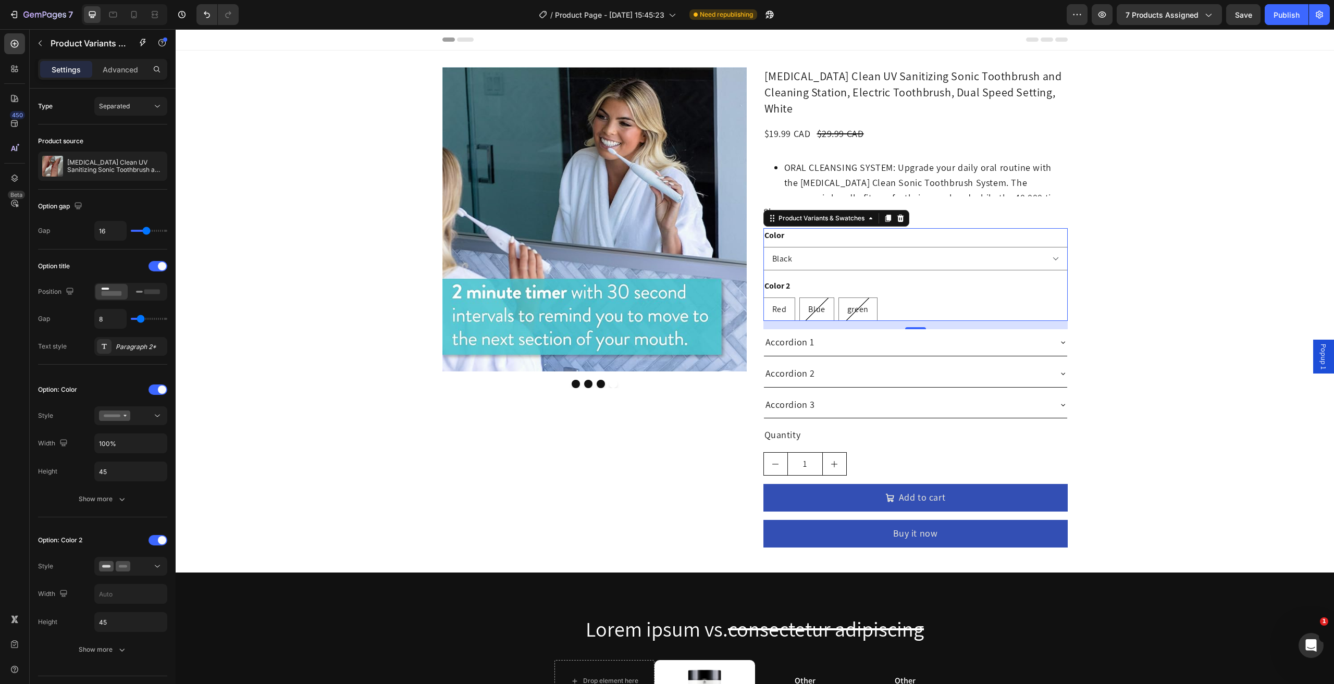
click at [874, 279] on div "Color 2 Red Red Red Blue Blue Blue green green green" at bounding box center [915, 300] width 304 height 42
click at [161, 387] on span at bounding box center [162, 390] width 8 height 8
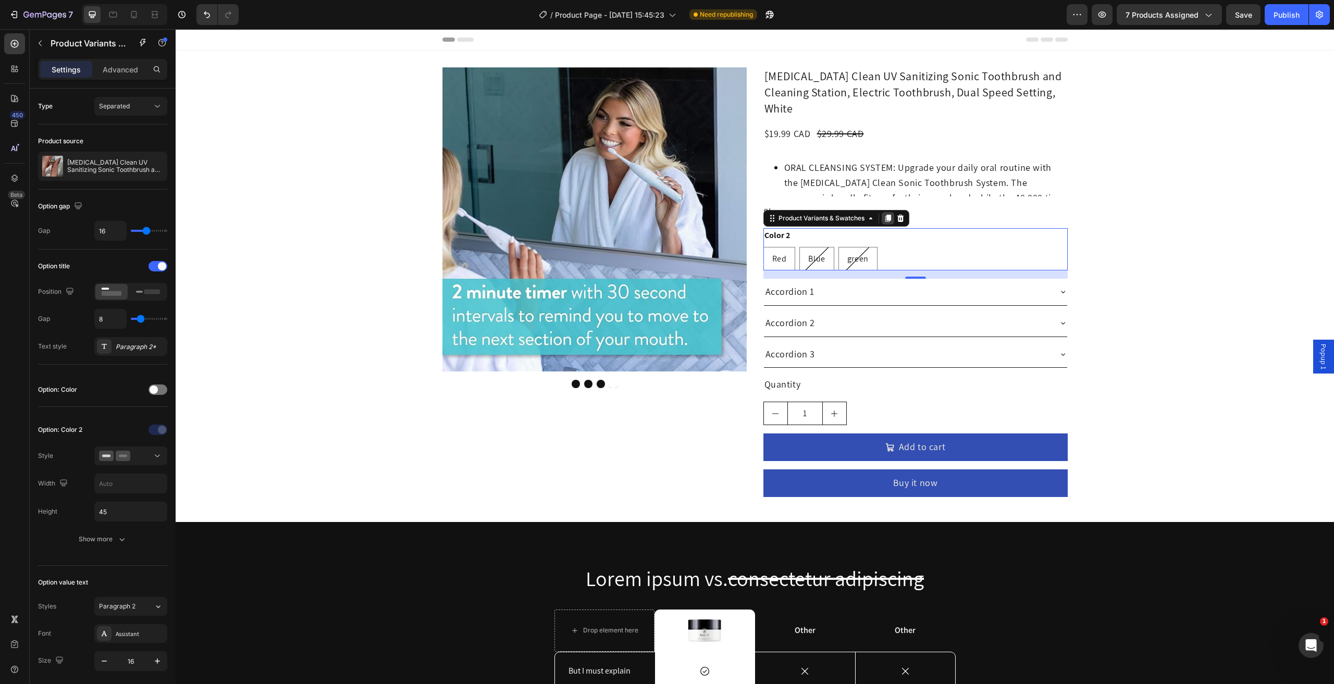
click at [888, 212] on div at bounding box center [888, 218] width 13 height 13
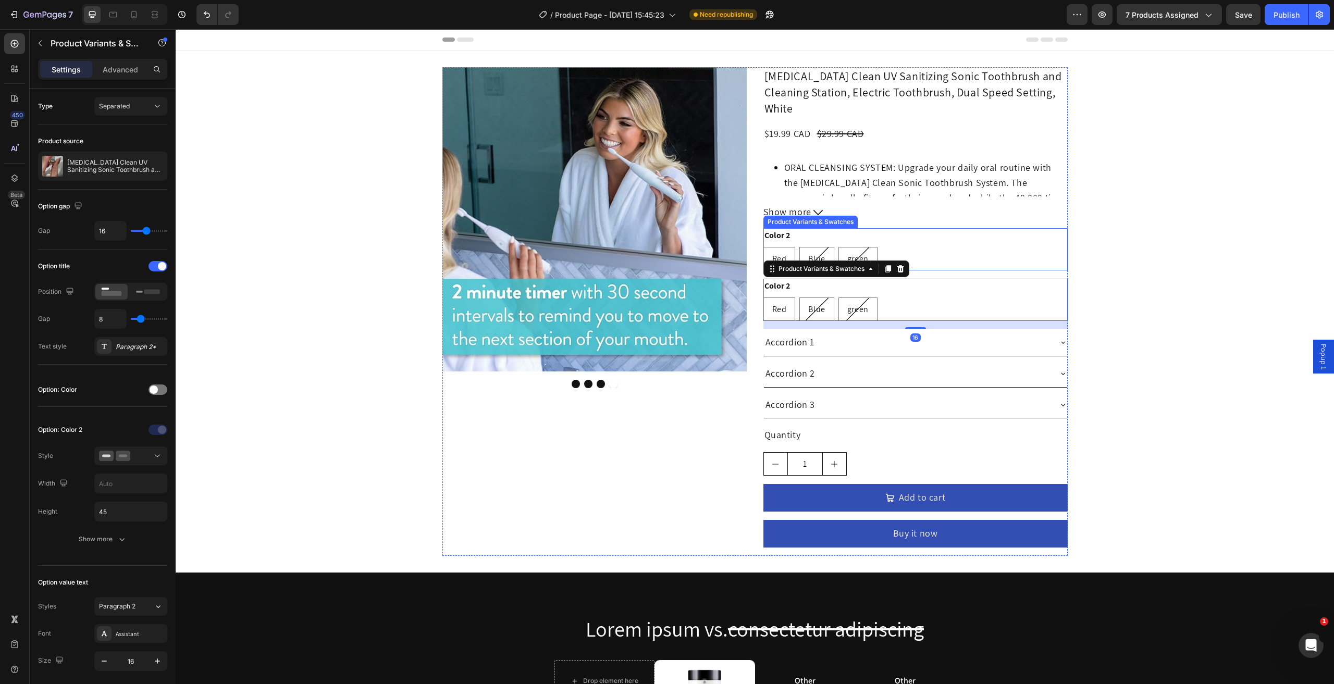
scroll to position [499, 0]
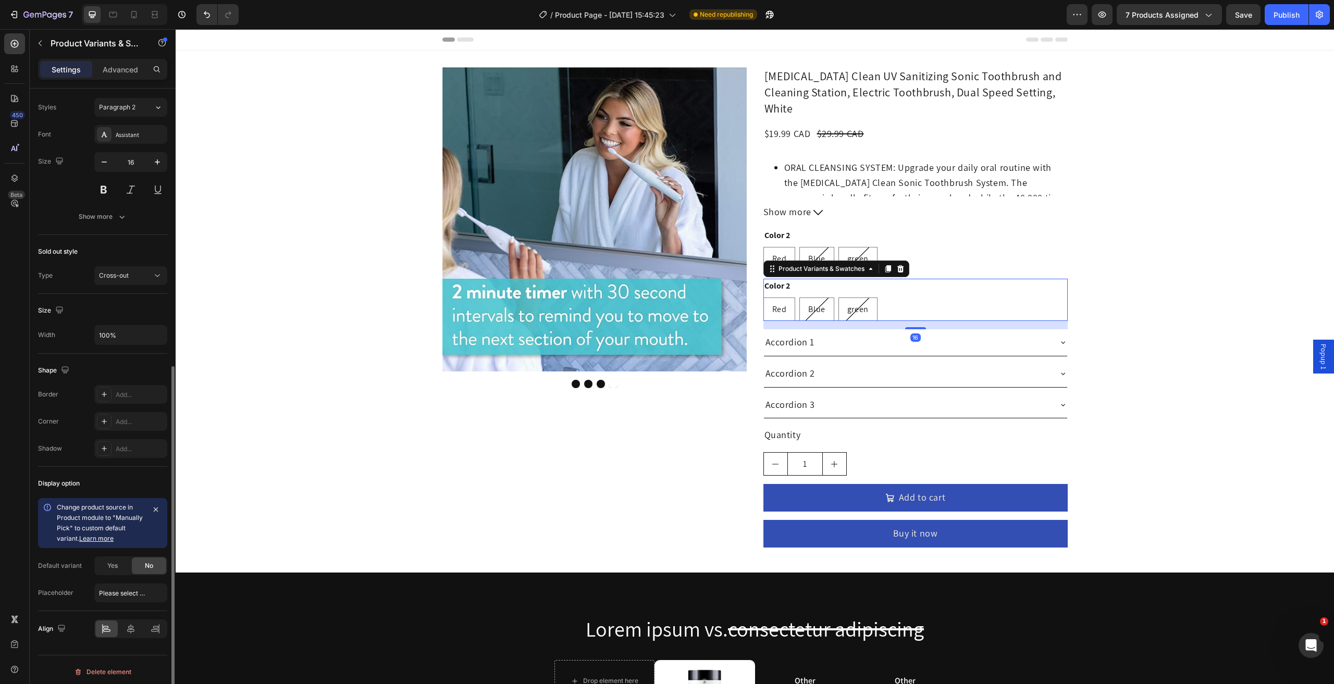
click at [898, 298] on div "Red Red Red Blue Blue Blue green green green" at bounding box center [915, 309] width 304 height 23
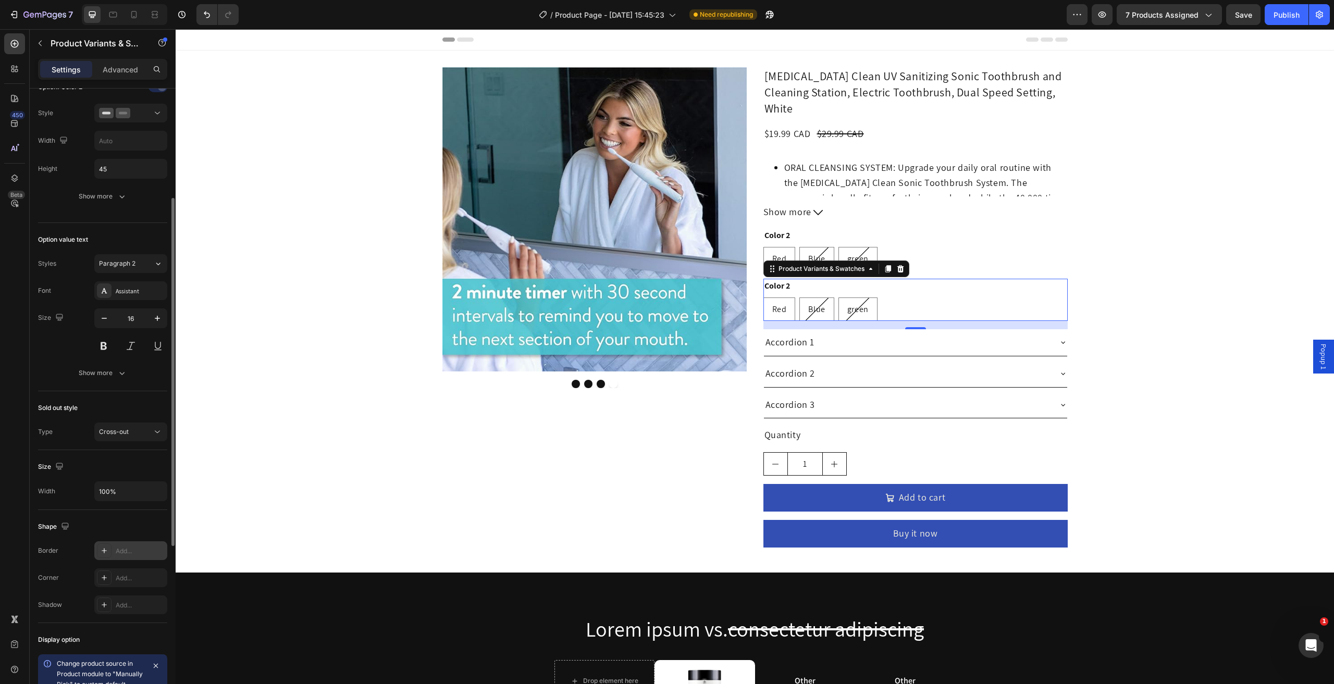
scroll to position [134, 0]
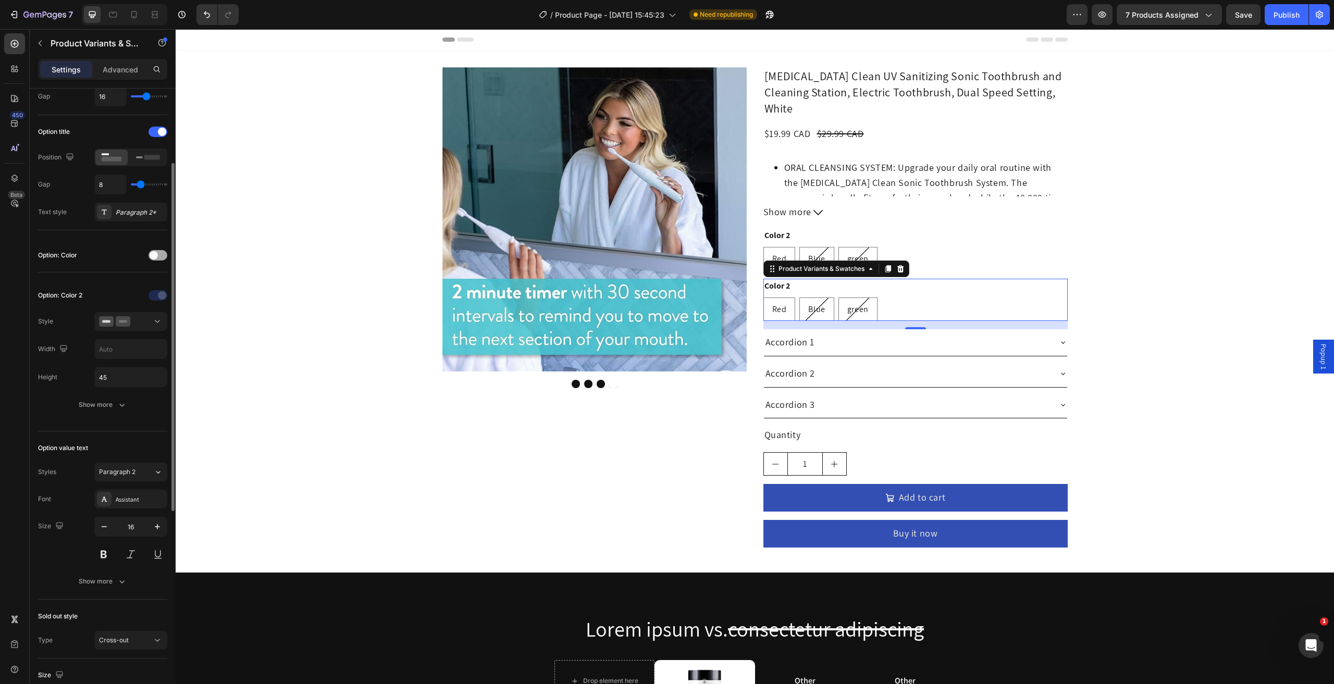
click at [158, 255] on div at bounding box center [158, 255] width 19 height 10
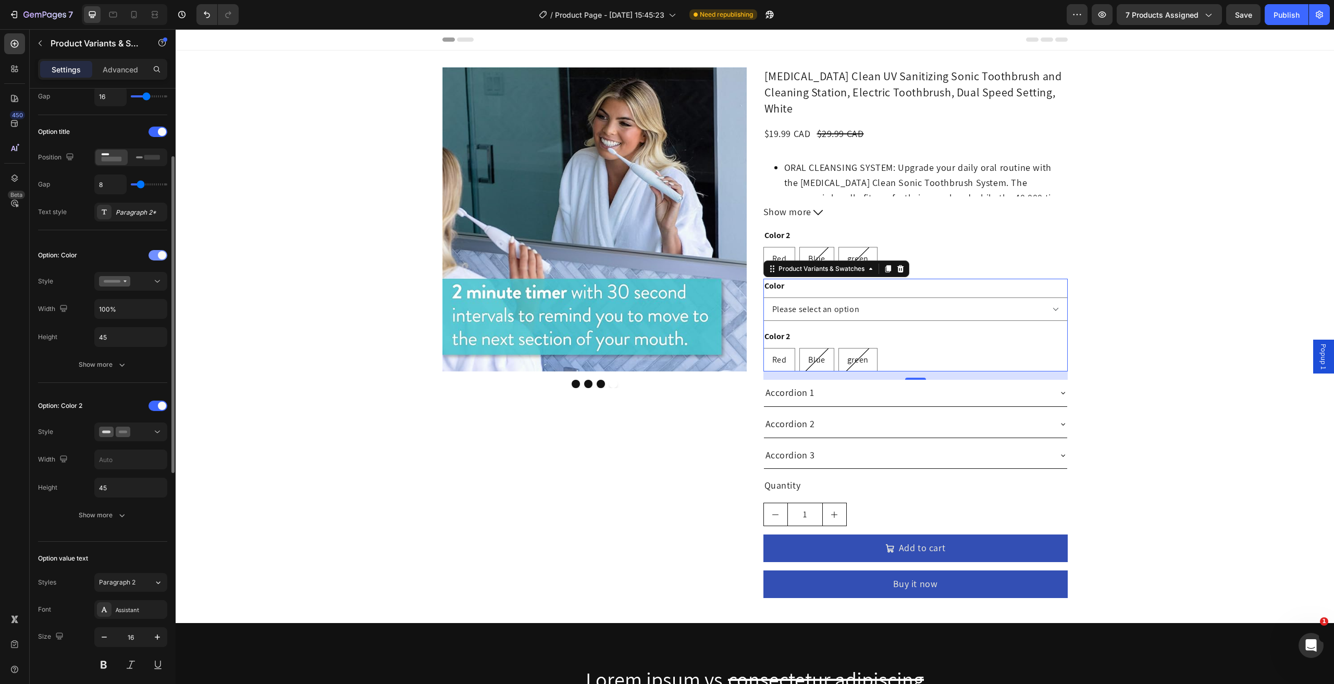
click at [159, 252] on span at bounding box center [162, 255] width 8 height 8
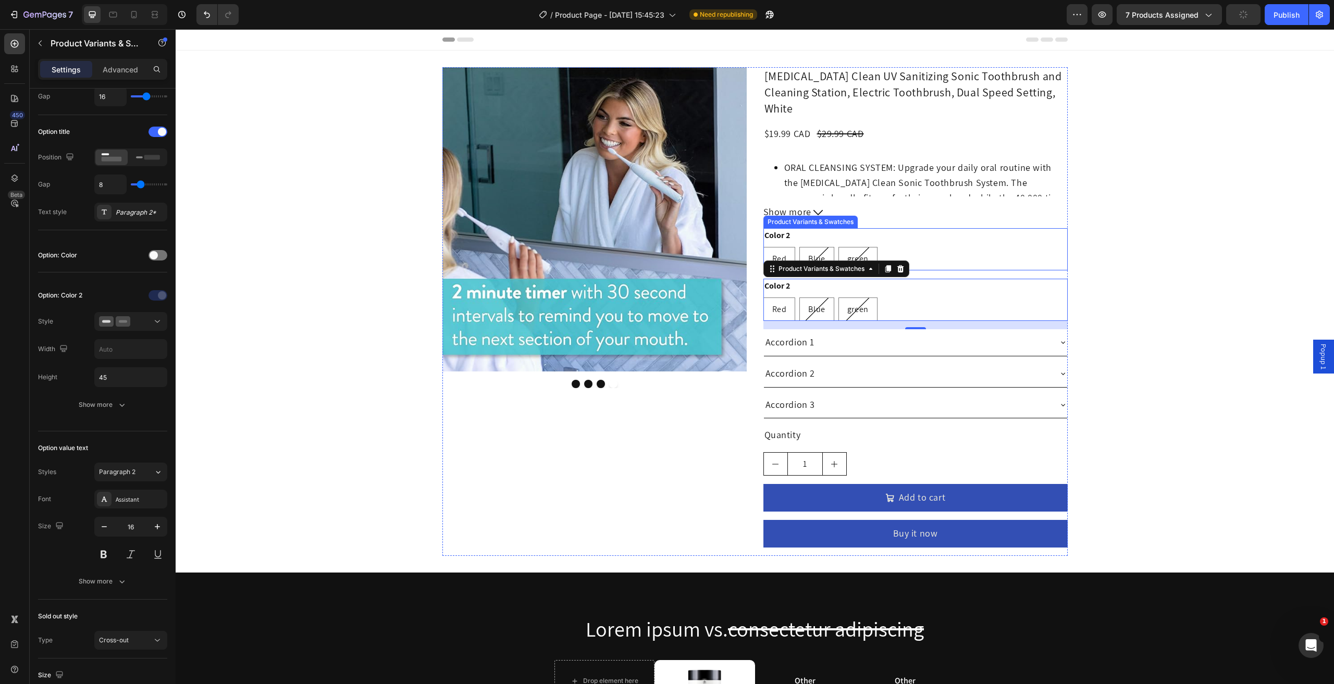
click at [919, 247] on div "Red Red Red Blue Blue Blue green green green" at bounding box center [915, 258] width 304 height 23
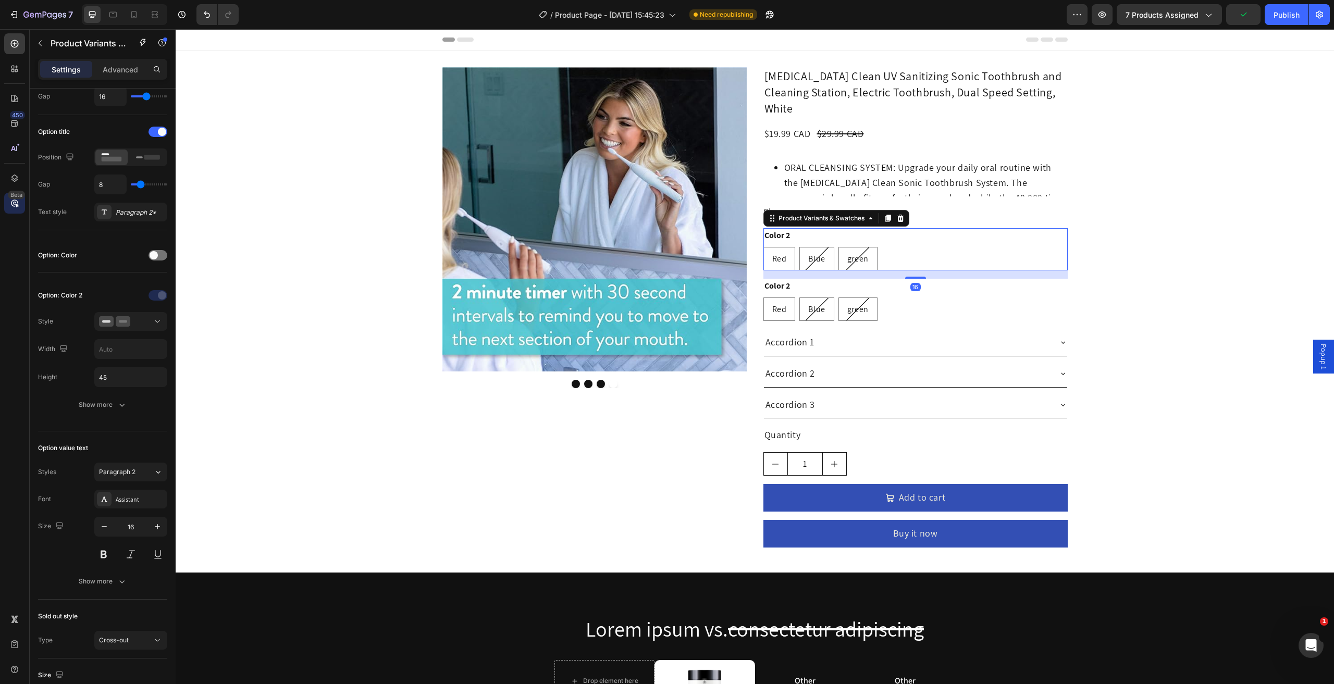
click at [7, 205] on div "Beta" at bounding box center [14, 203] width 21 height 21
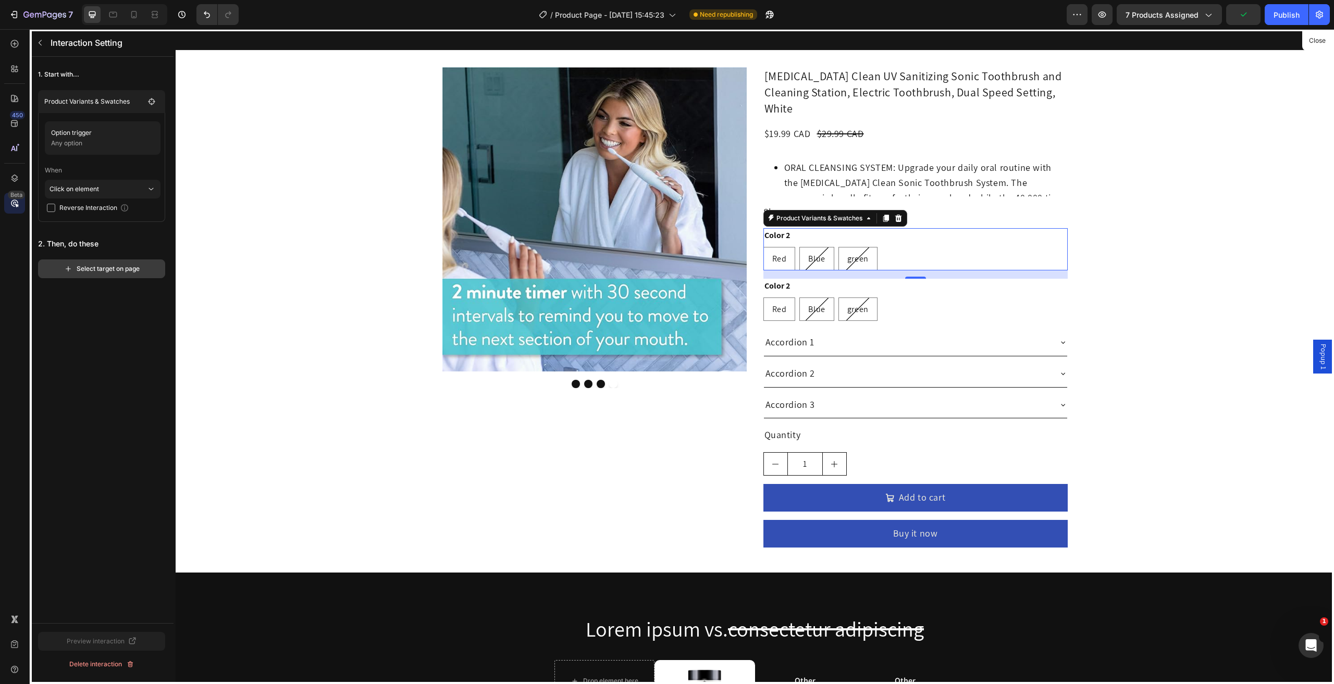
click at [83, 275] on button "Select target on page" at bounding box center [101, 269] width 127 height 19
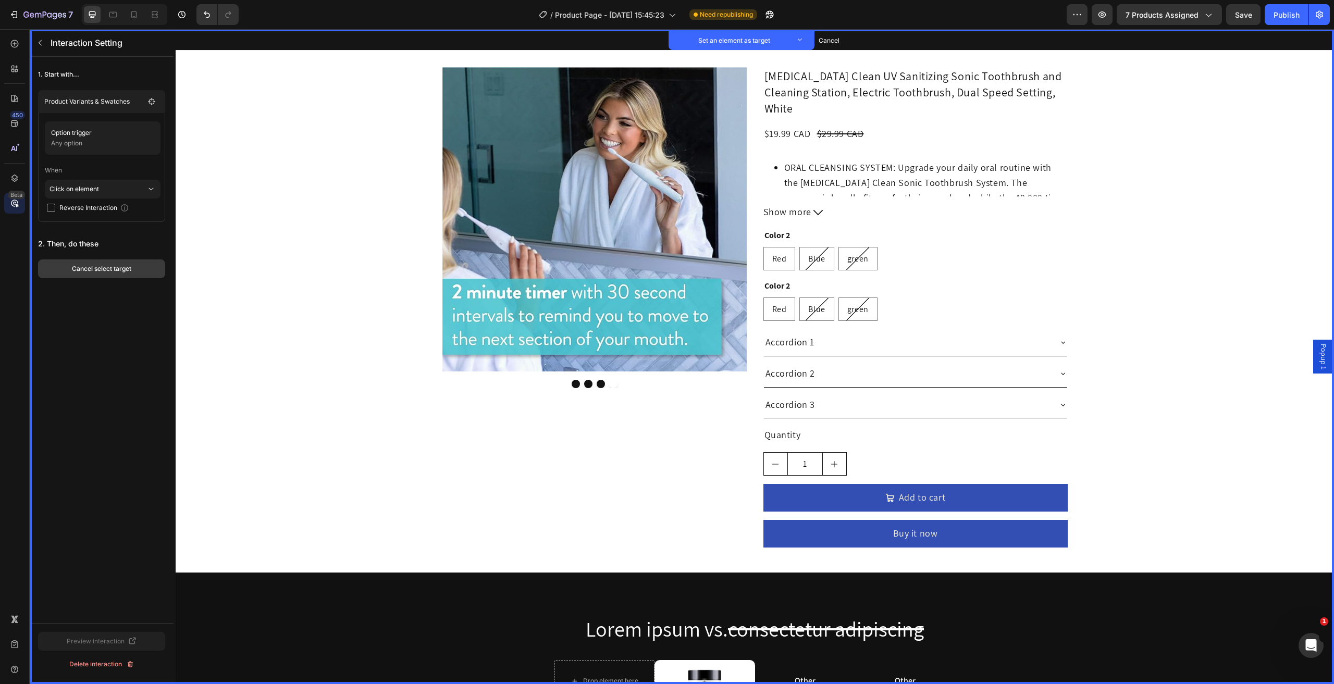
drag, startPoint x: 83, startPoint y: 266, endPoint x: 134, endPoint y: 180, distance: 99.6
click at [83, 266] on div "Cancel select target" at bounding box center [101, 268] width 59 height 9
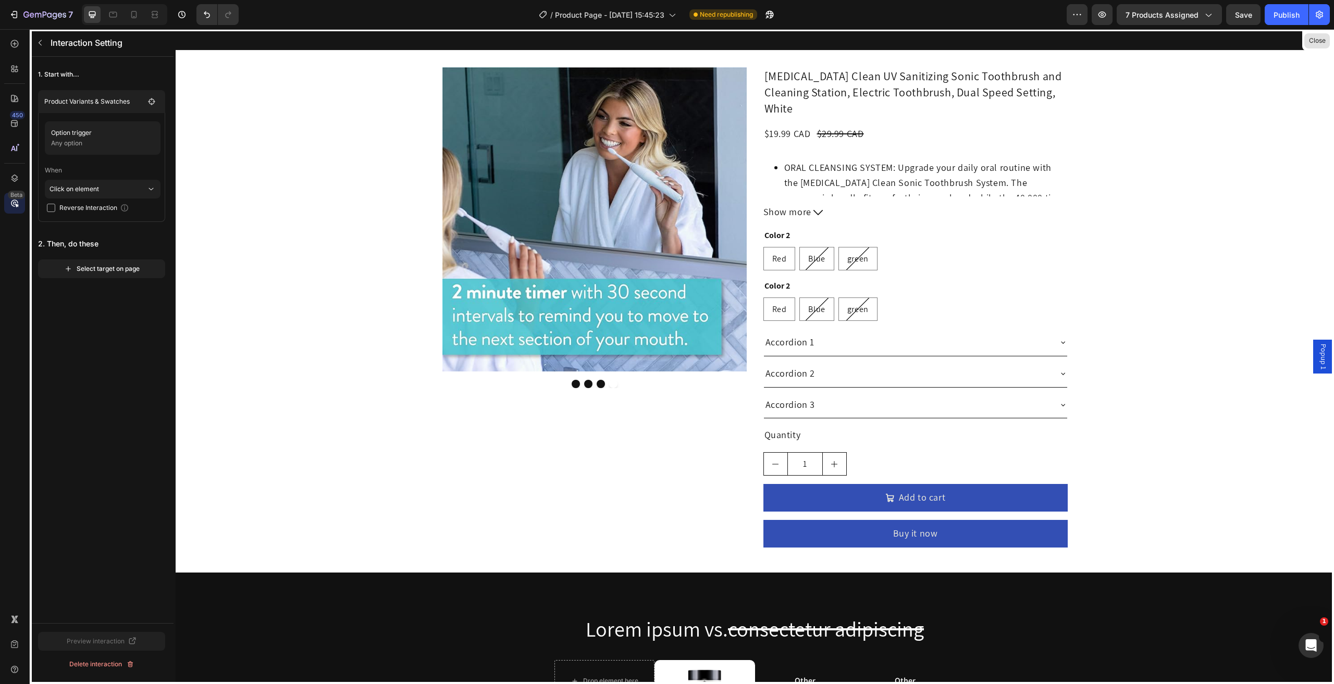
click at [1317, 45] on button "Close" at bounding box center [1317, 40] width 26 height 15
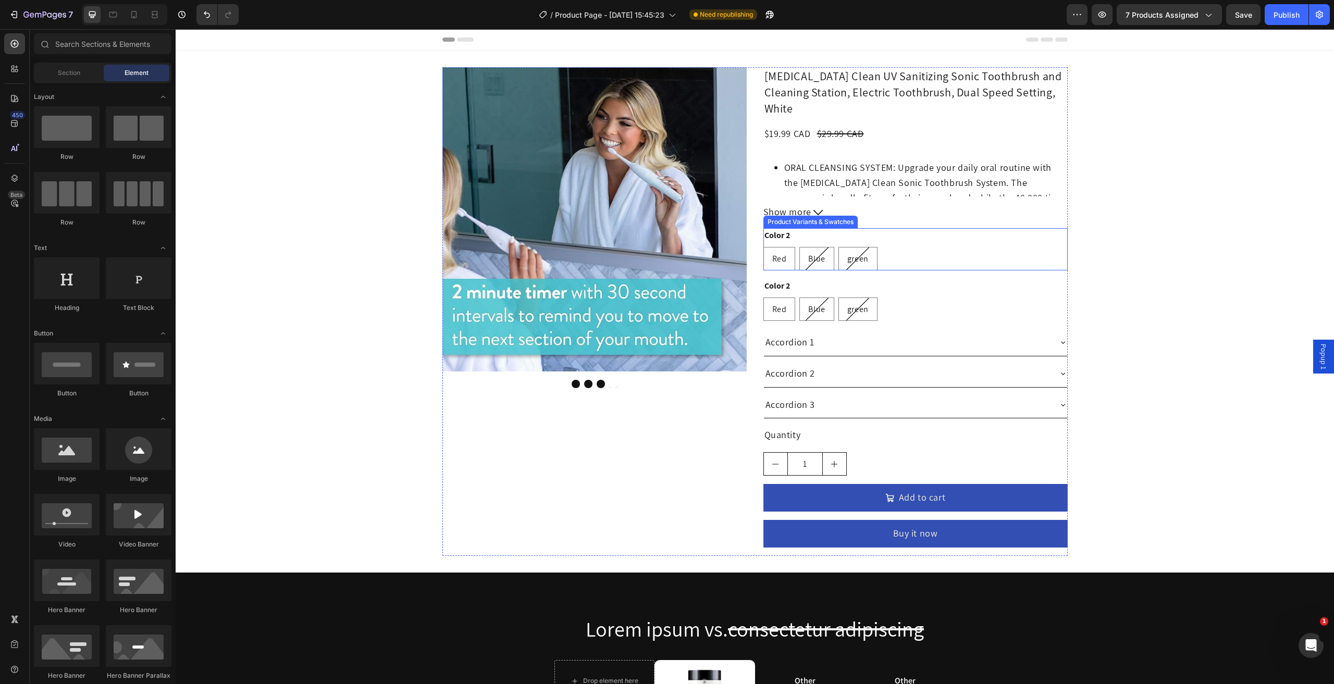
click at [948, 249] on div "Red Red Red Blue Blue Blue green green green" at bounding box center [915, 258] width 304 height 23
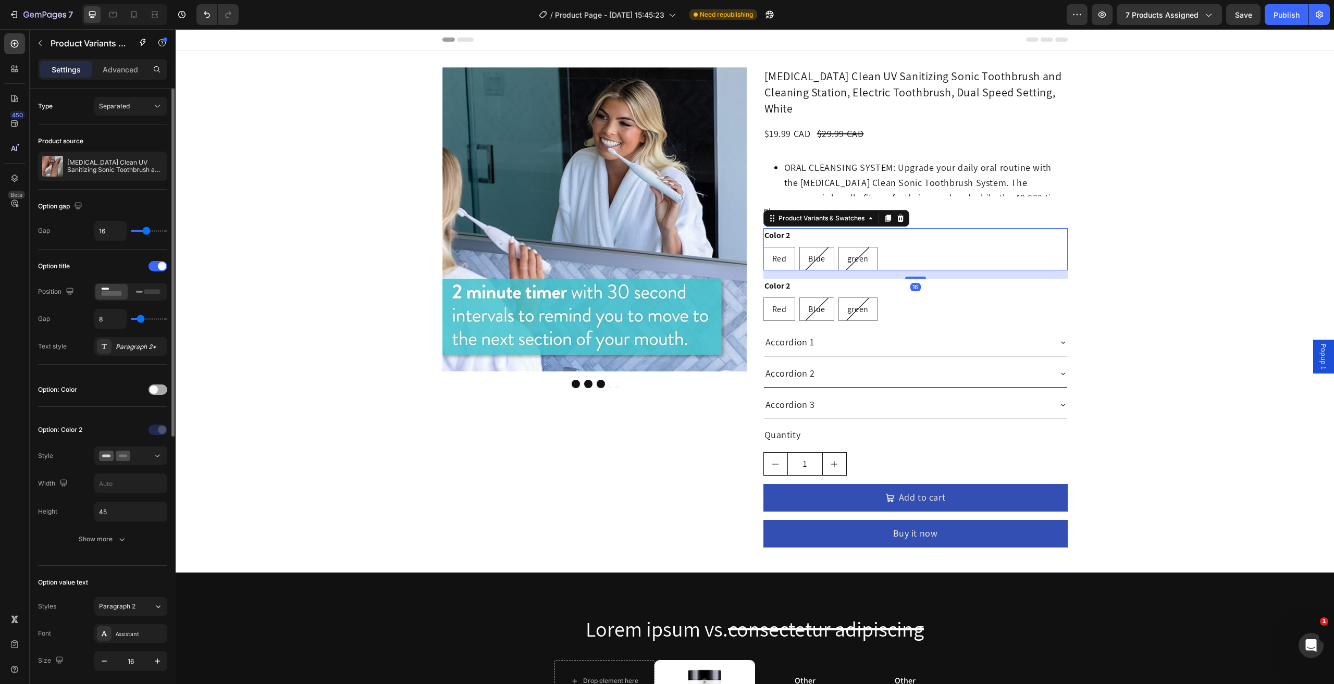
click at [150, 392] on div "Option: Color" at bounding box center [102, 389] width 129 height 17
click at [152, 391] on span at bounding box center [154, 390] width 8 height 8
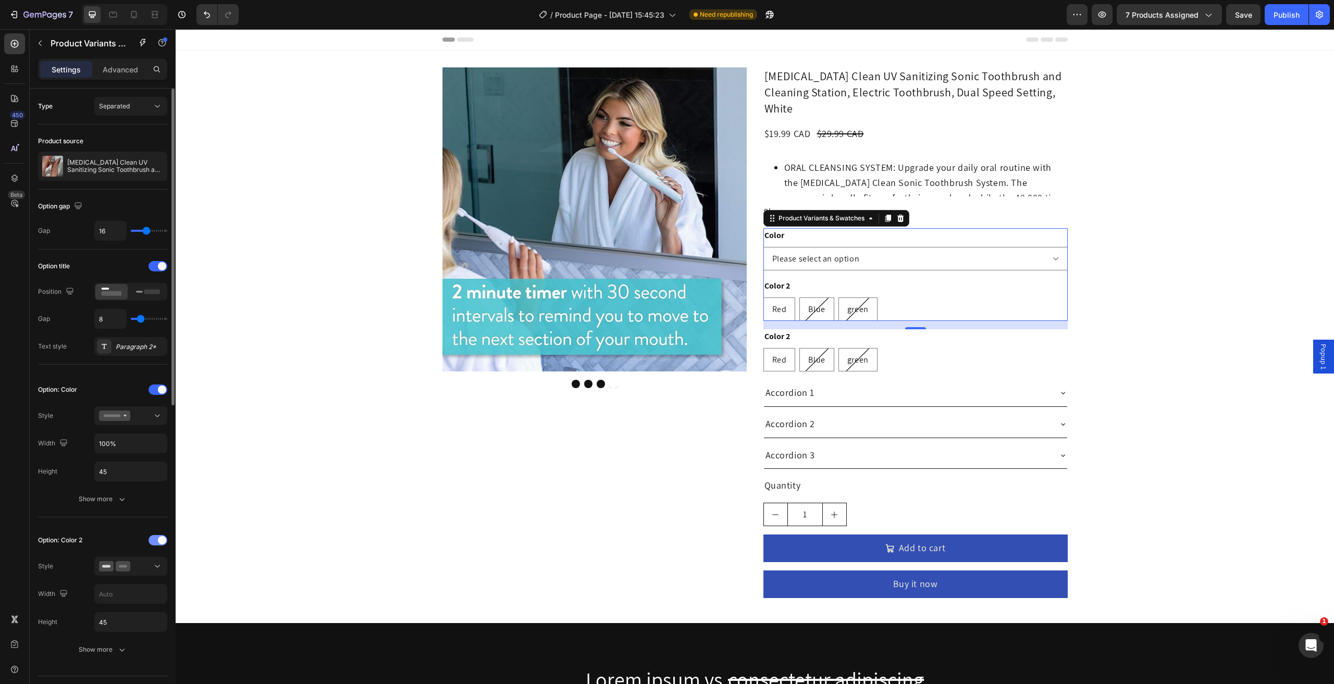
click at [157, 540] on div at bounding box center [158, 540] width 19 height 10
select select "Black"
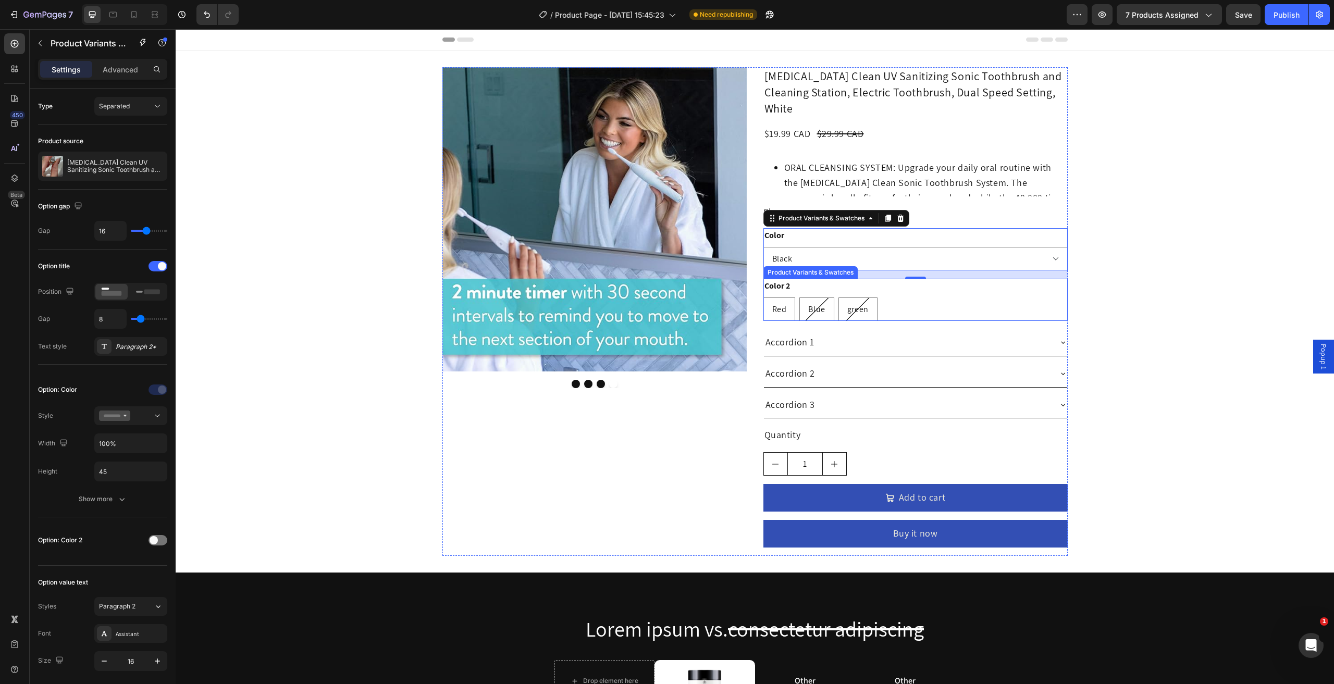
click at [917, 298] on div "Red Red Red Blue Blue Blue green green green" at bounding box center [915, 309] width 304 height 23
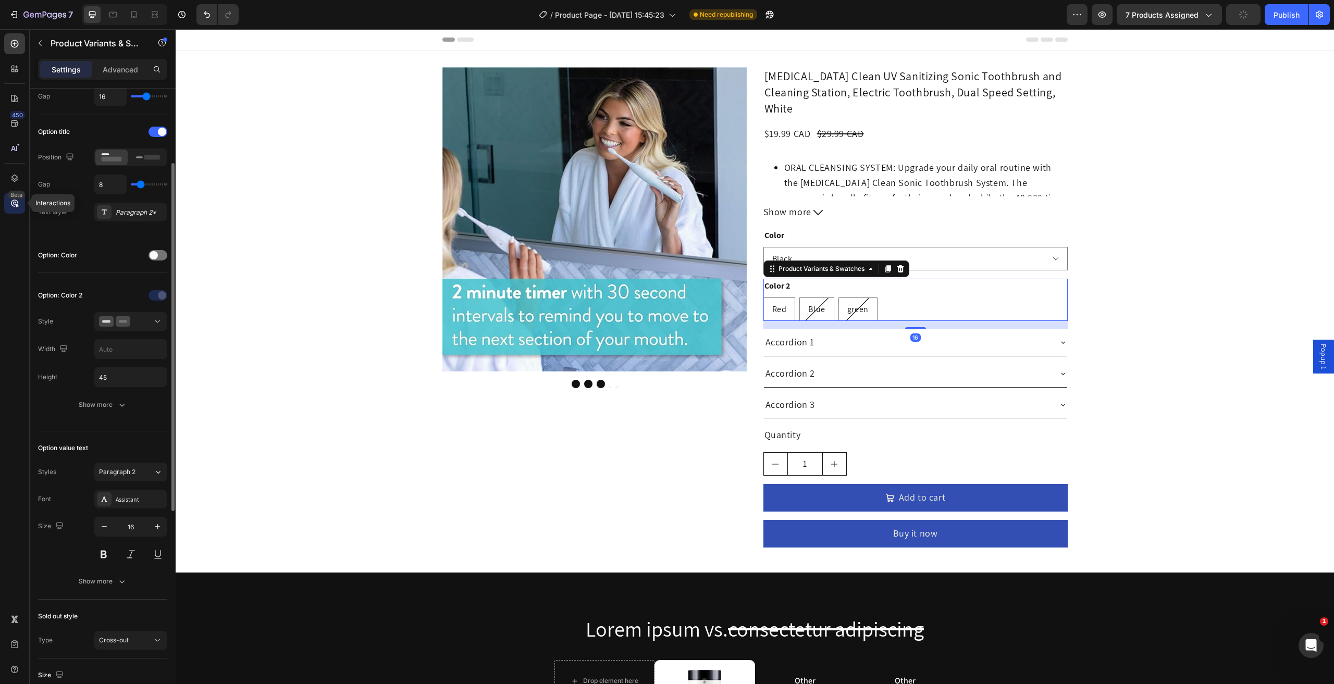
click at [24, 201] on div "Beta" at bounding box center [14, 203] width 21 height 21
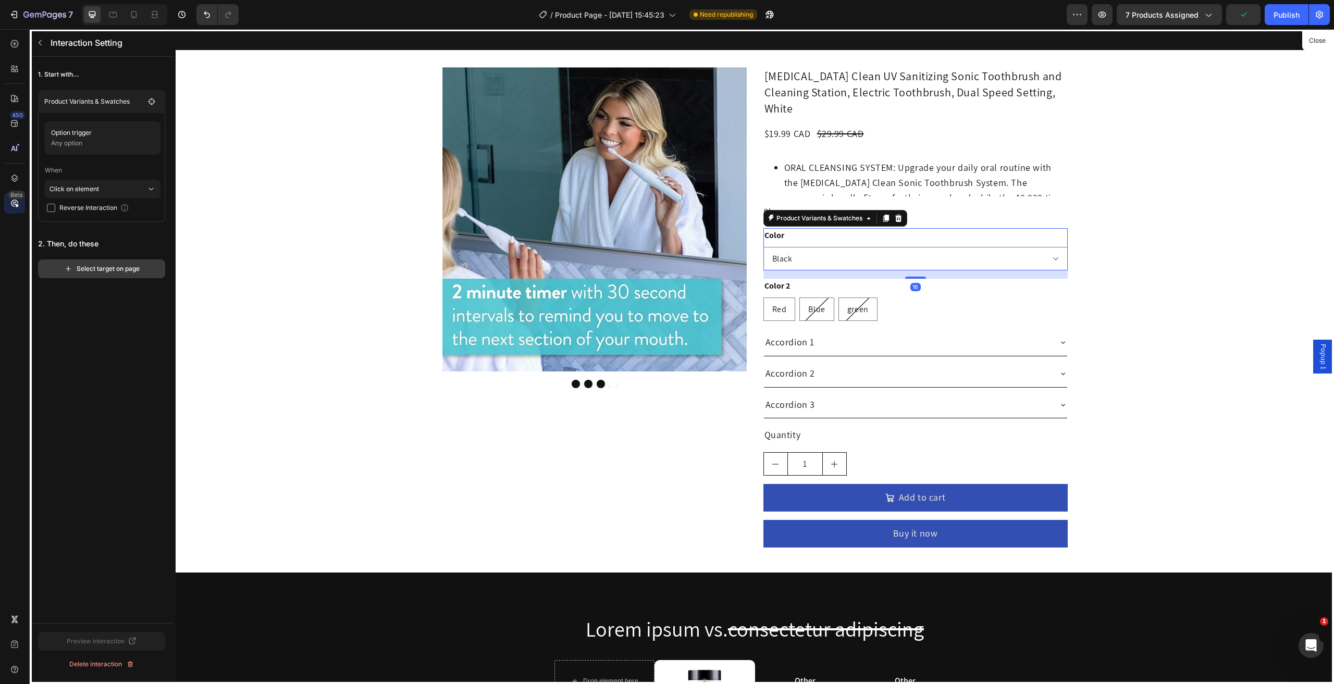
click at [85, 268] on div "Select target on page" at bounding box center [102, 268] width 76 height 9
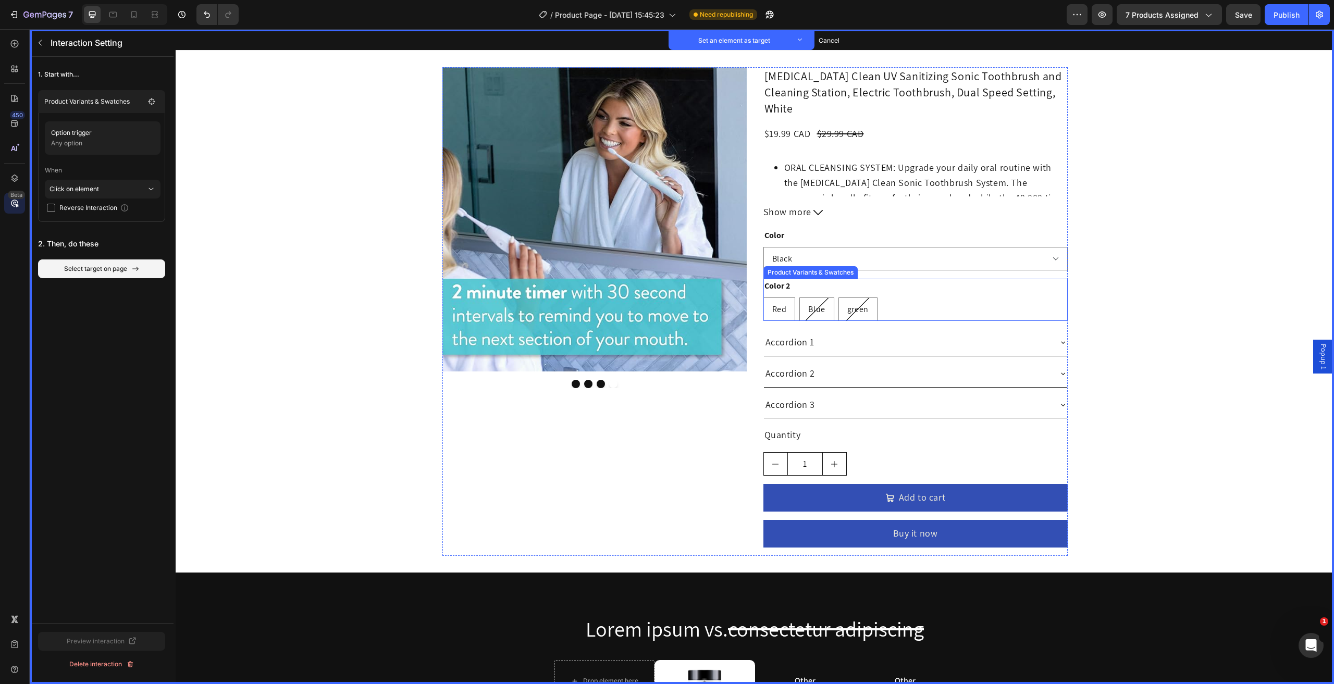
click at [900, 298] on div "Red Red Red Blue Blue Blue green green green" at bounding box center [915, 309] width 304 height 23
click at [885, 263] on button "Set as target" at bounding box center [905, 269] width 46 height 13
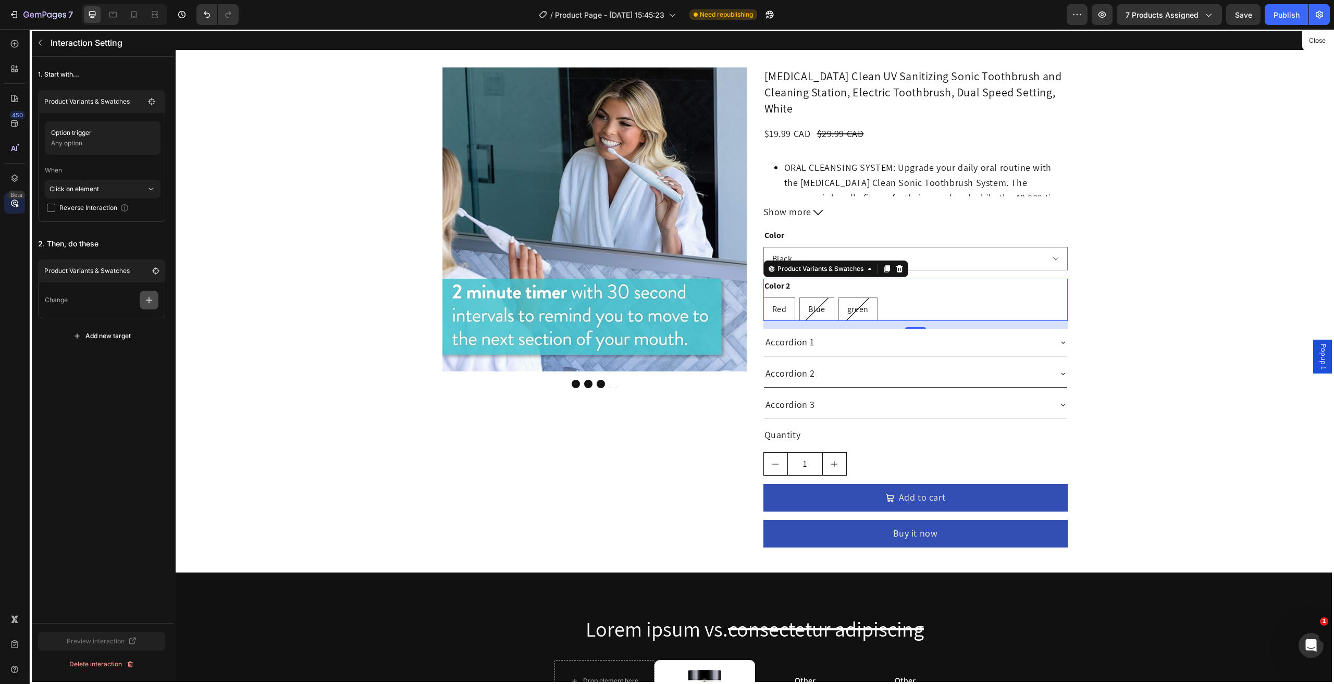
click at [151, 299] on icon "button" at bounding box center [149, 300] width 10 height 10
click at [66, 335] on p "Show/Hide" at bounding box center [99, 344] width 110 height 18
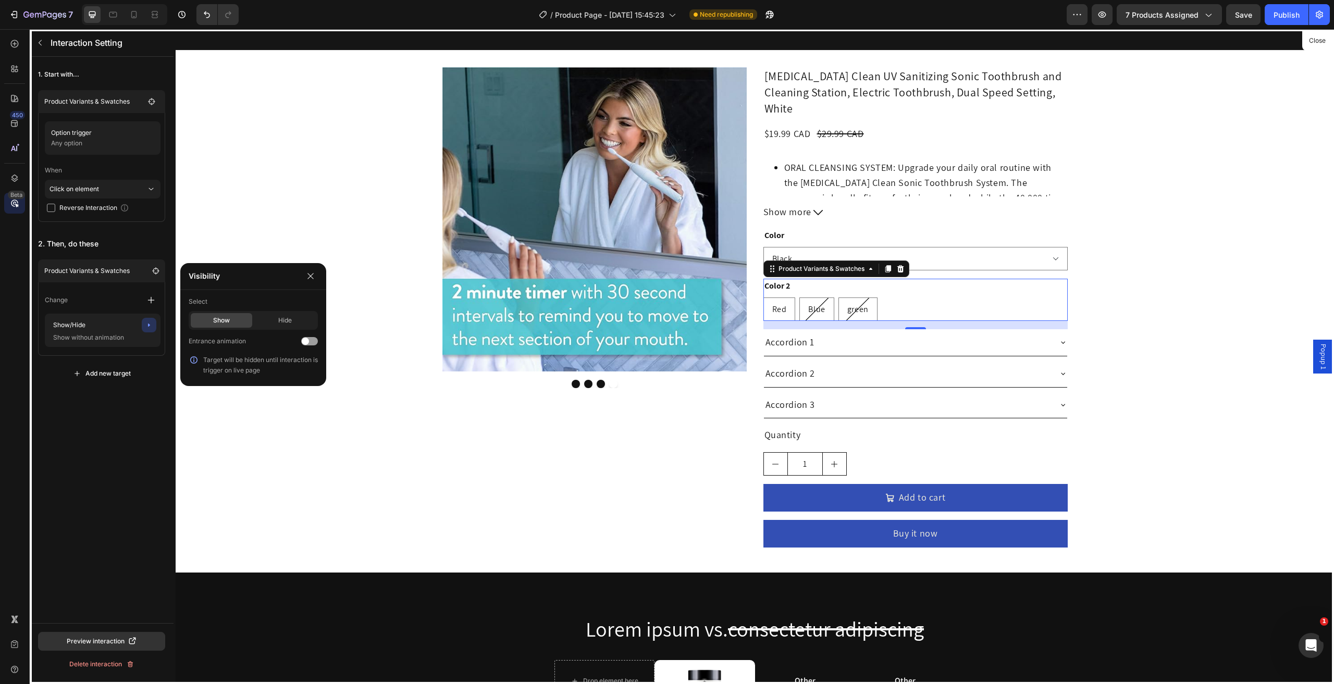
click at [236, 318] on div "Show" at bounding box center [221, 320] width 61 height 15
click at [311, 338] on div at bounding box center [309, 341] width 17 height 8
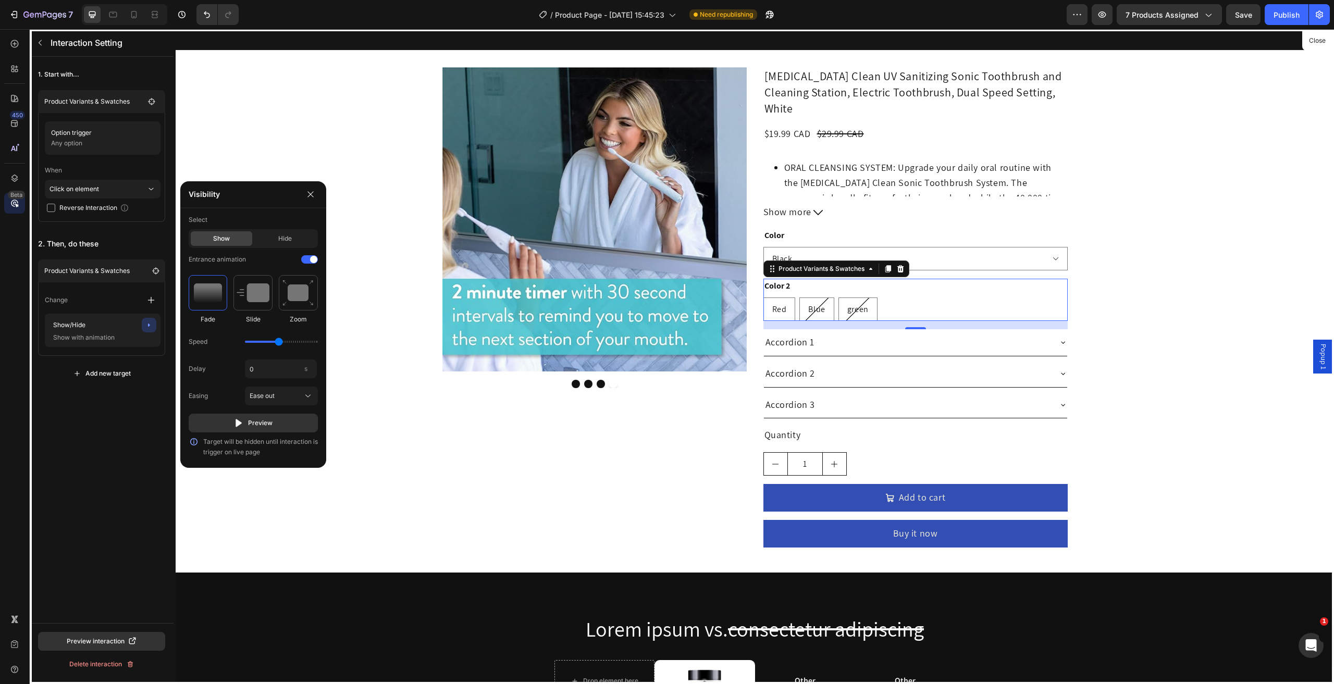
click at [213, 302] on img at bounding box center [208, 293] width 28 height 19
click at [1235, 16] on span "Save" at bounding box center [1243, 14] width 17 height 9
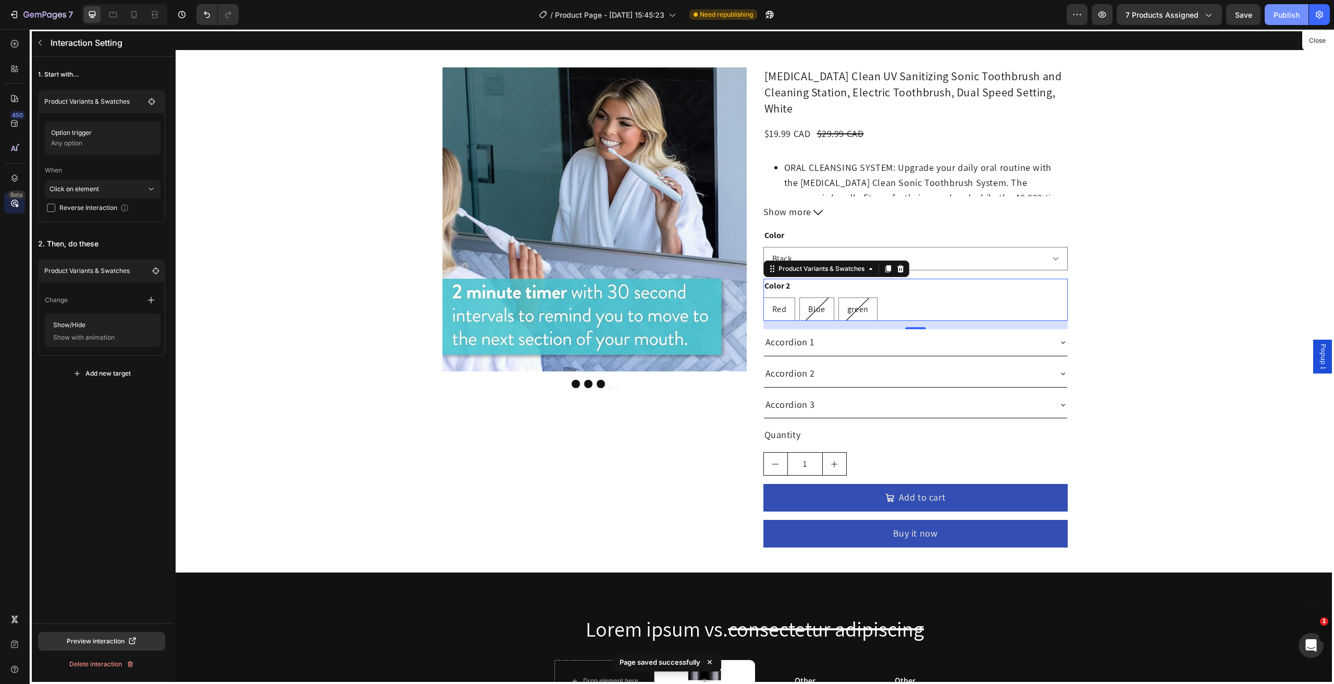
click at [1287, 14] on div "Publish" at bounding box center [1287, 14] width 26 height 11
click at [765, 9] on button "button" at bounding box center [757, 14] width 21 height 21
click at [802, 226] on div at bounding box center [755, 356] width 1159 height 655
